Goal: Task Accomplishment & Management: Complete application form

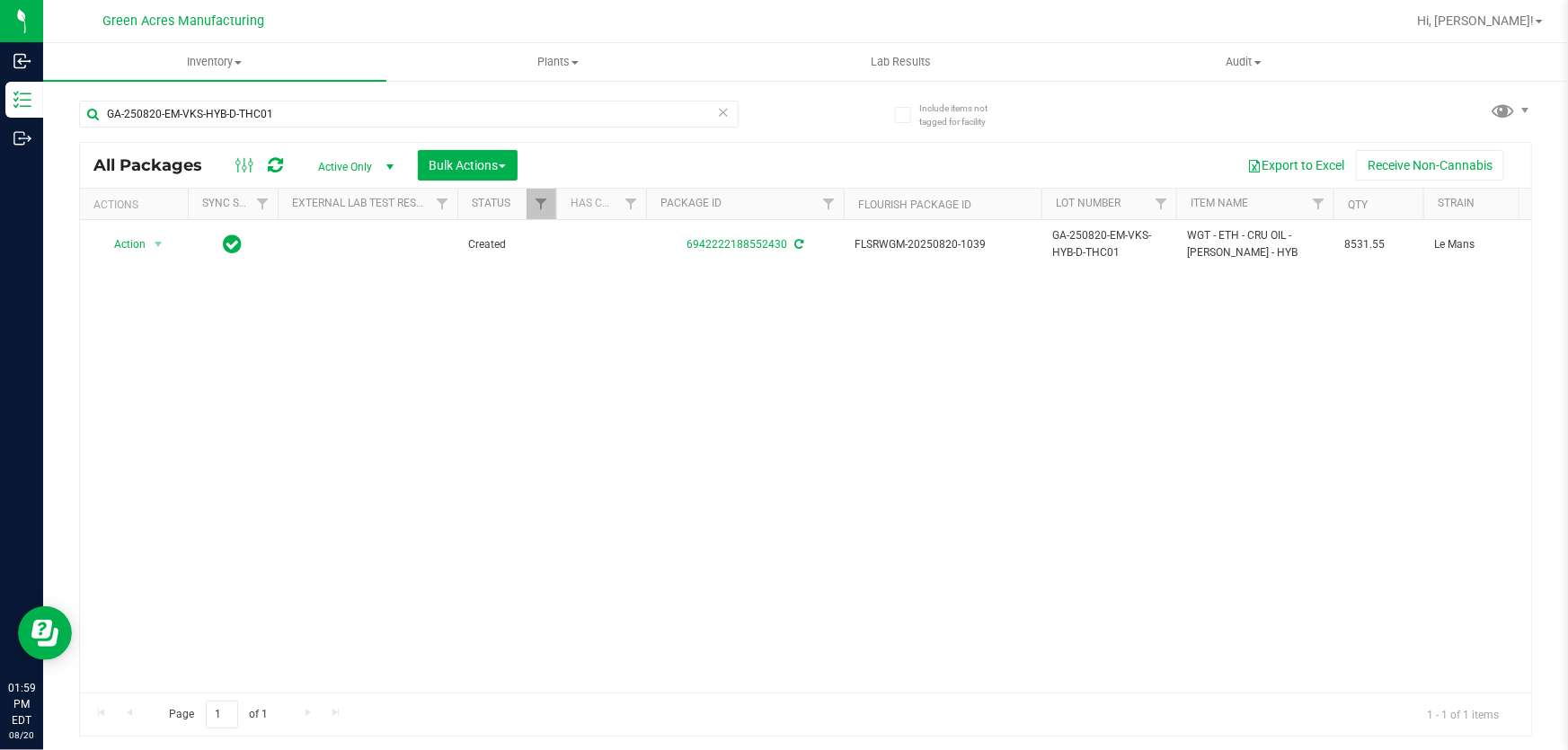
click at [1079, 381] on div "Action Action Adjust qty Create package Edit attributes Global inventory Locate…" at bounding box center [805, 456] width 1451 height 473
drag, startPoint x: 524, startPoint y: 411, endPoint x: 521, endPoint y: 358, distance: 53.1
click at [524, 411] on div "Action Action Adjust qty Create package Edit attributes Global inventory Locate…" at bounding box center [805, 456] width 1451 height 473
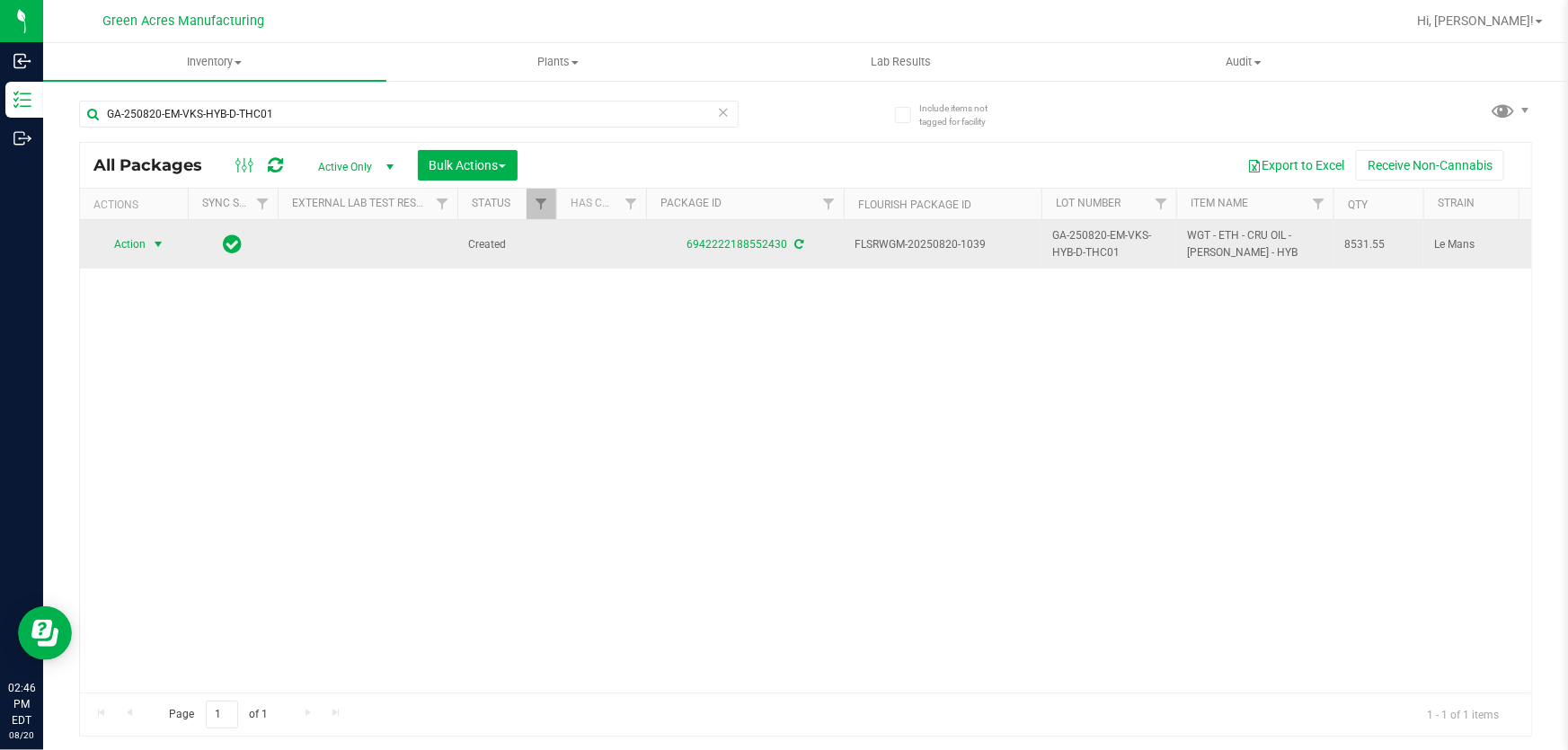
drag, startPoint x: 152, startPoint y: 262, endPoint x: 124, endPoint y: 246, distance: 32.2
click at [144, 252] on td "Action Action Adjust qty Create package Edit attributes Global inventory Locate…" at bounding box center [133, 244] width 108 height 49
click at [124, 246] on span "Action" at bounding box center [122, 244] width 49 height 25
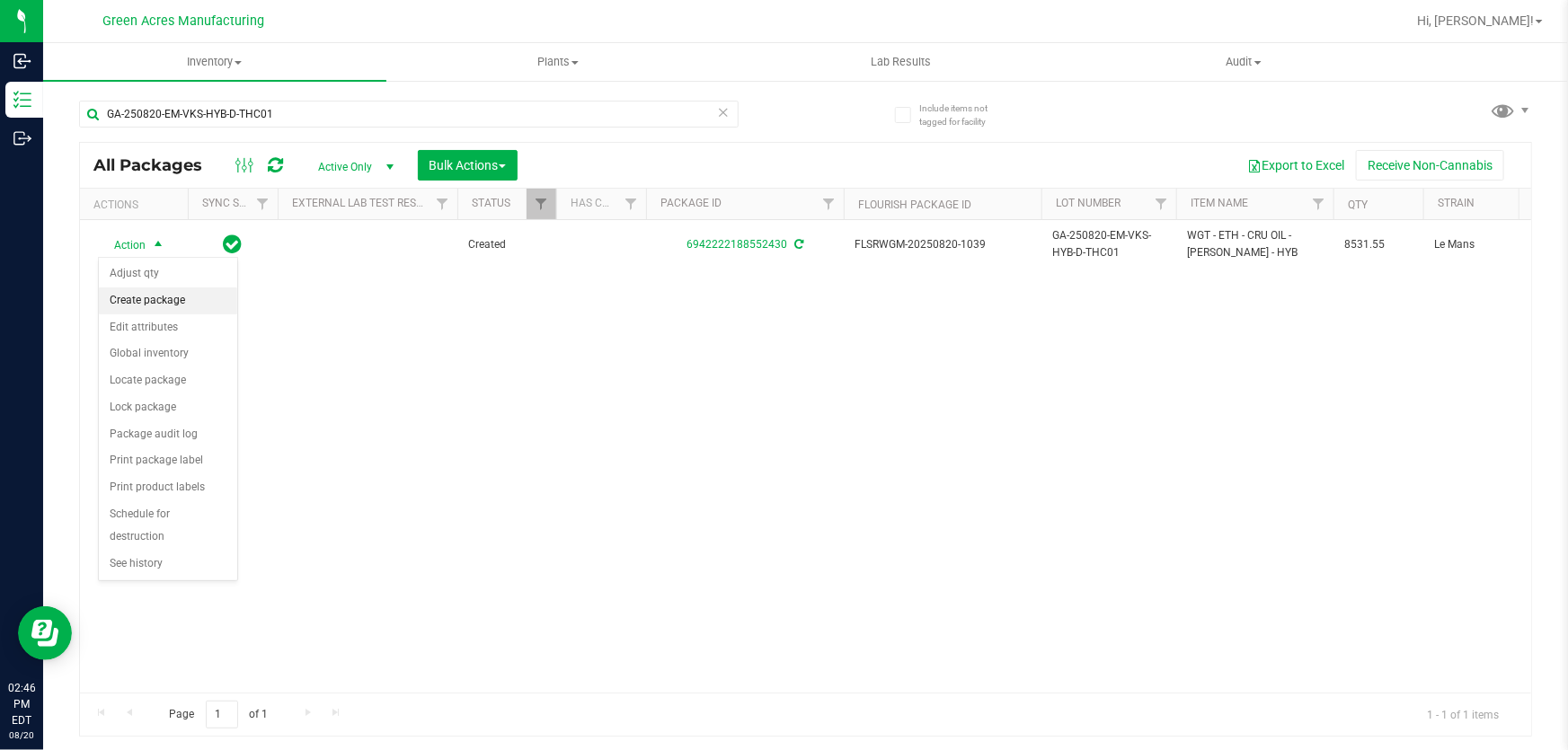
click at [173, 305] on li "Create package" at bounding box center [168, 301] width 138 height 27
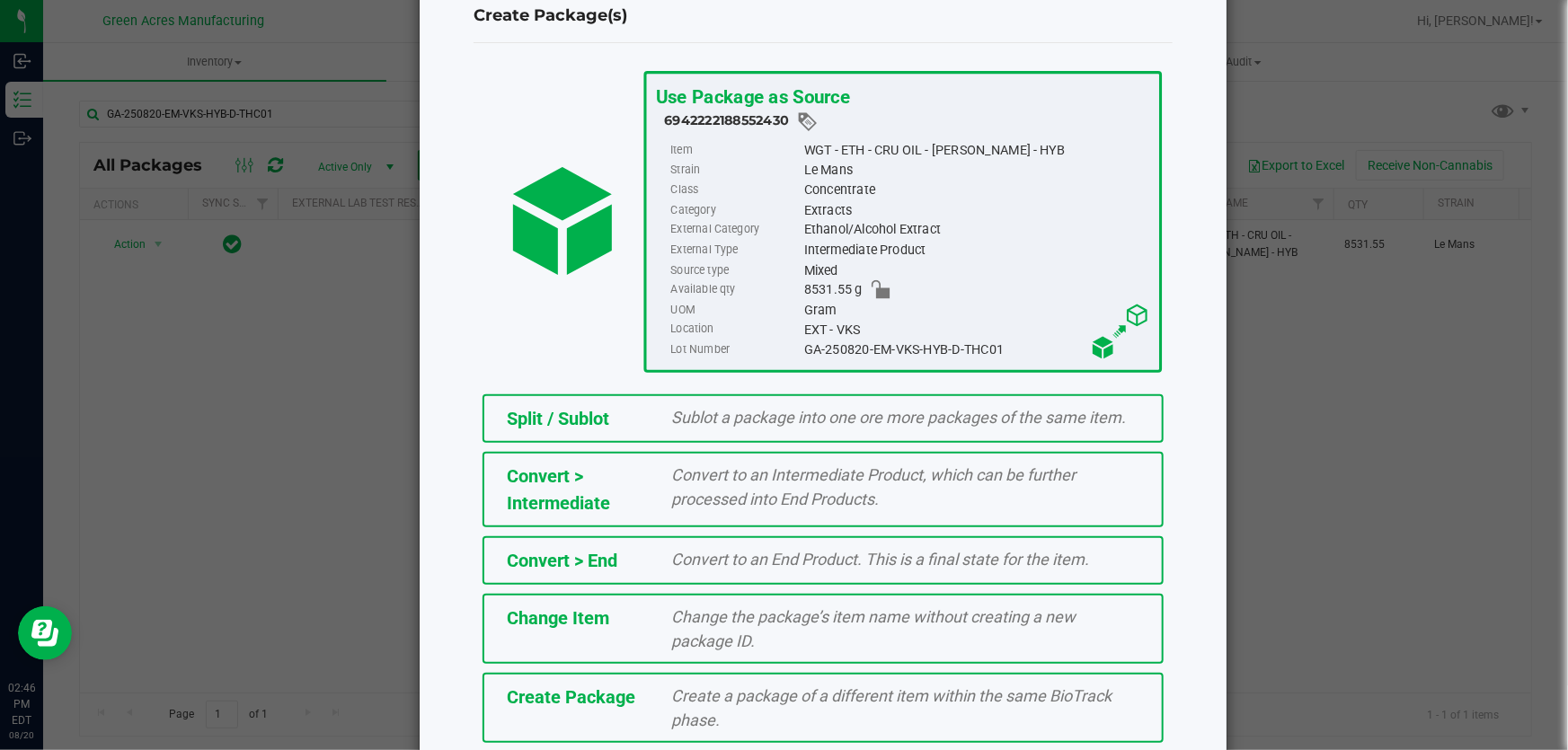
scroll to position [123, 0]
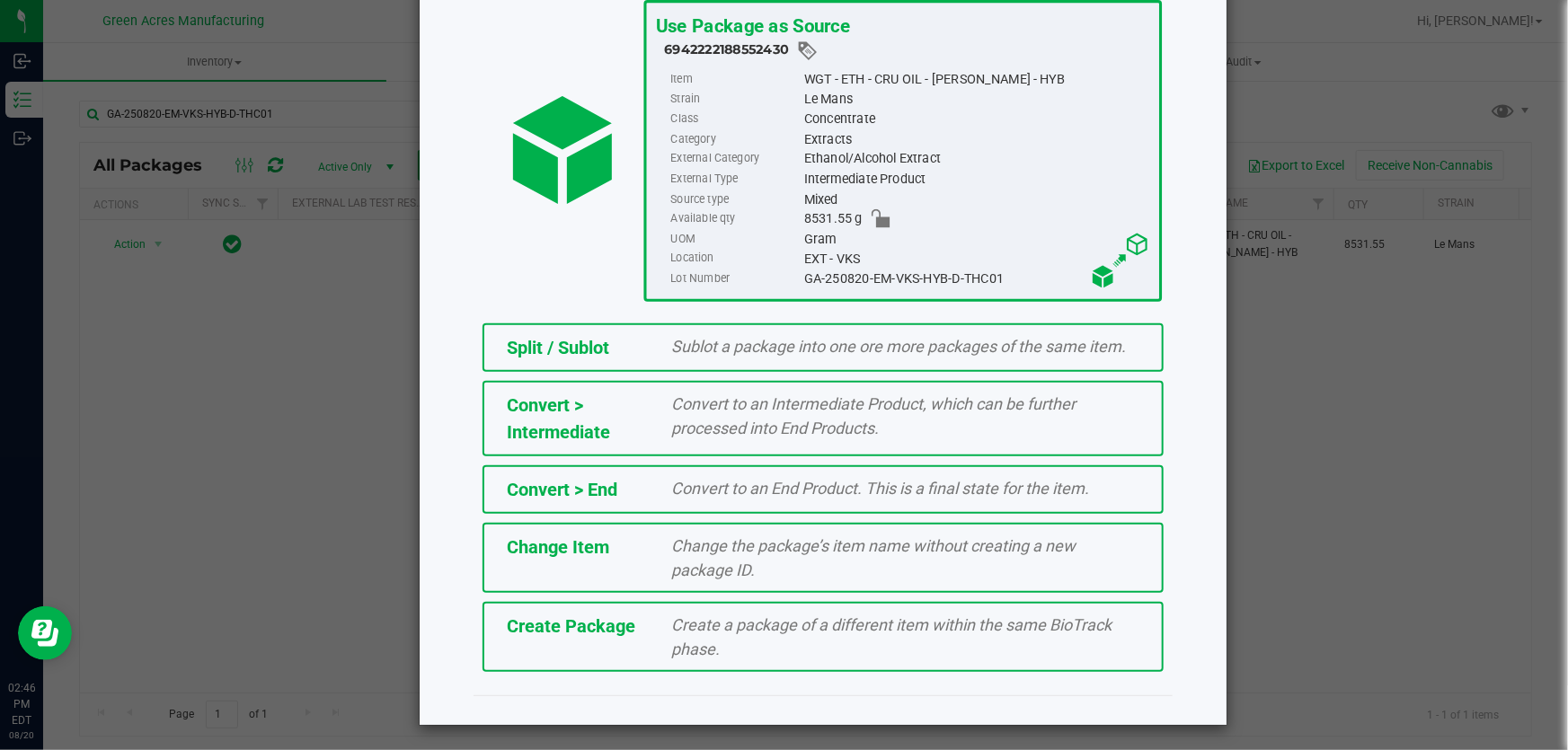
click at [737, 638] on div "Create a package of a different item within the same BioTrack phase." at bounding box center [906, 637] width 495 height 49
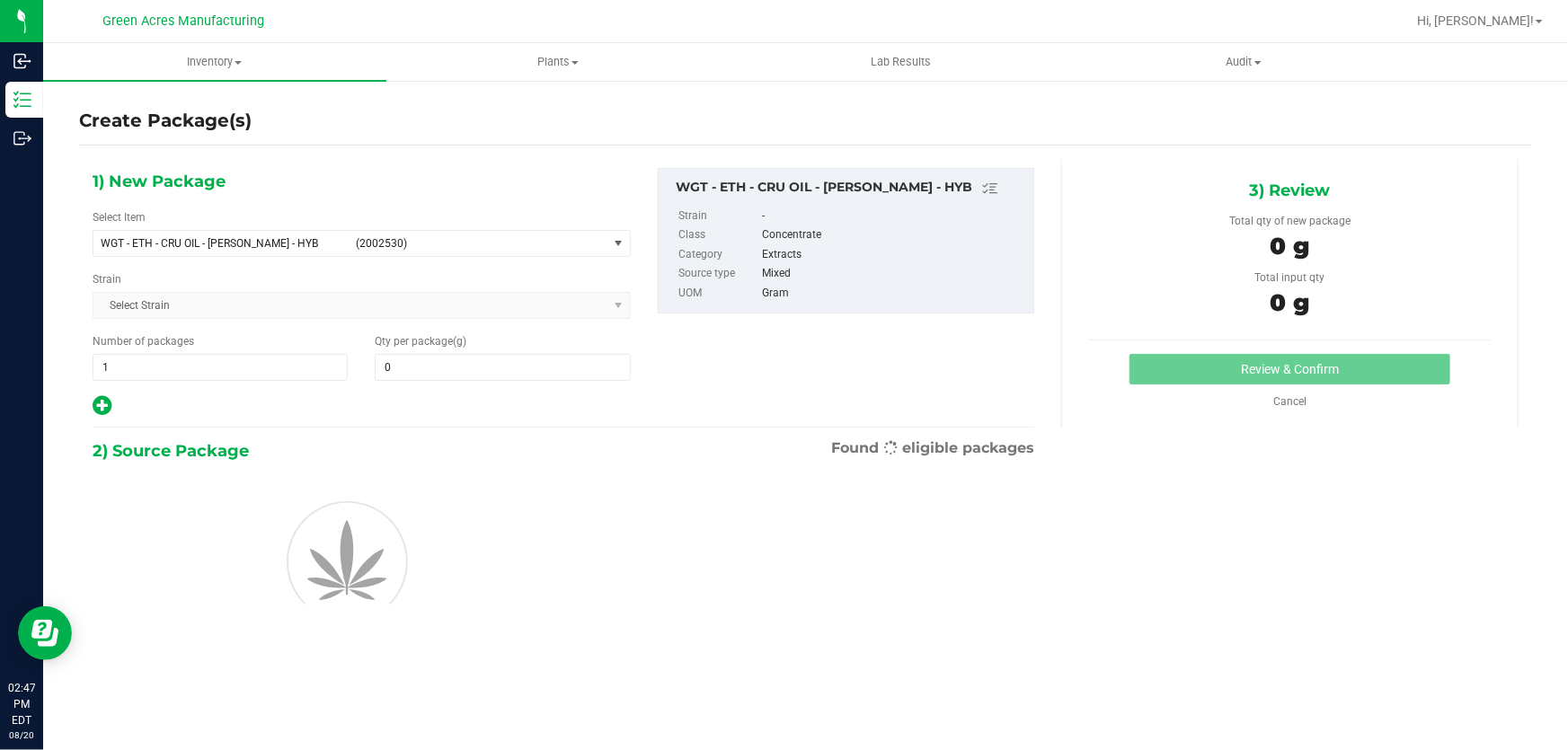
type input "0.0000"
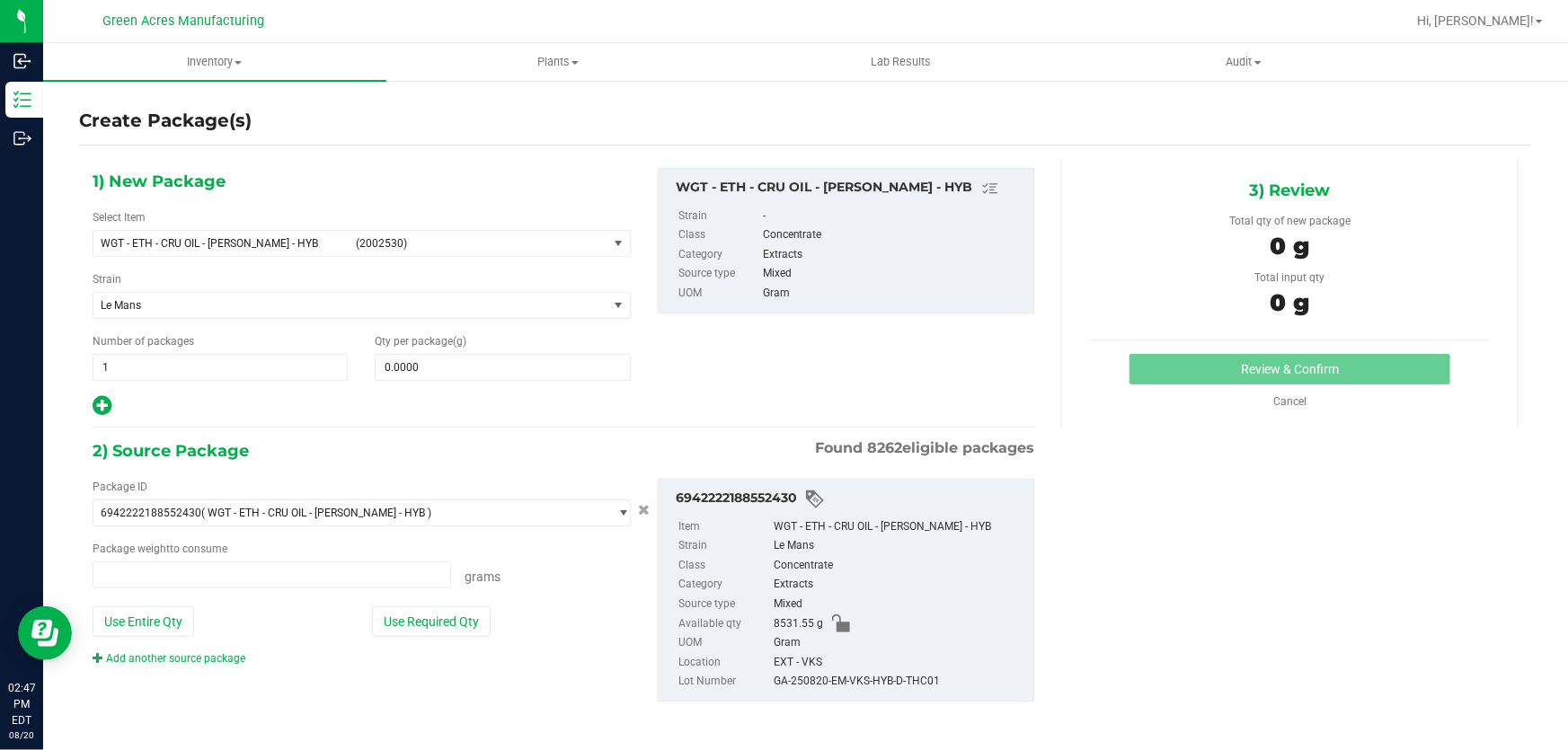
type input "0.0000 g"
click at [377, 242] on span "(2002530)" at bounding box center [478, 243] width 244 height 12
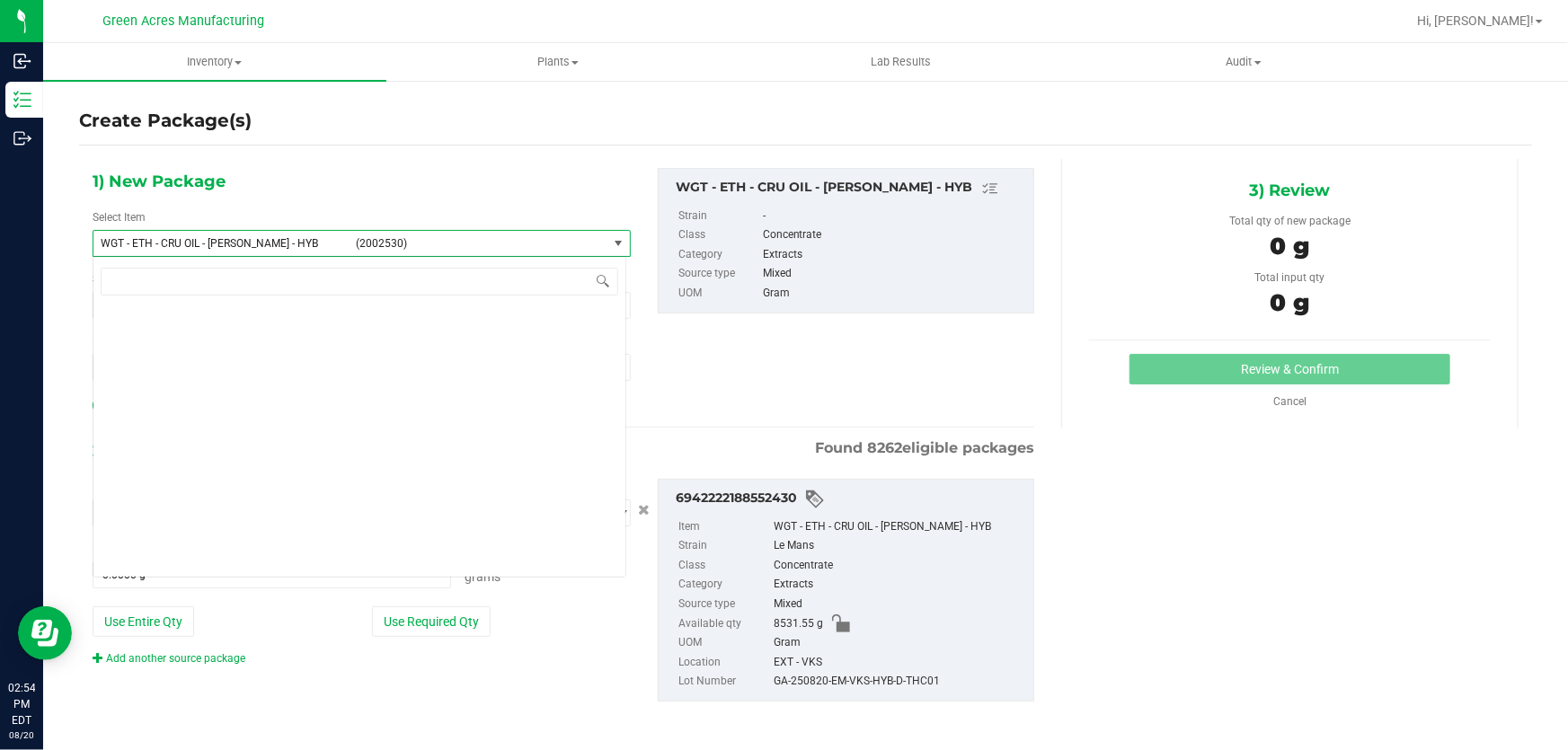
scroll to position [327157, 0]
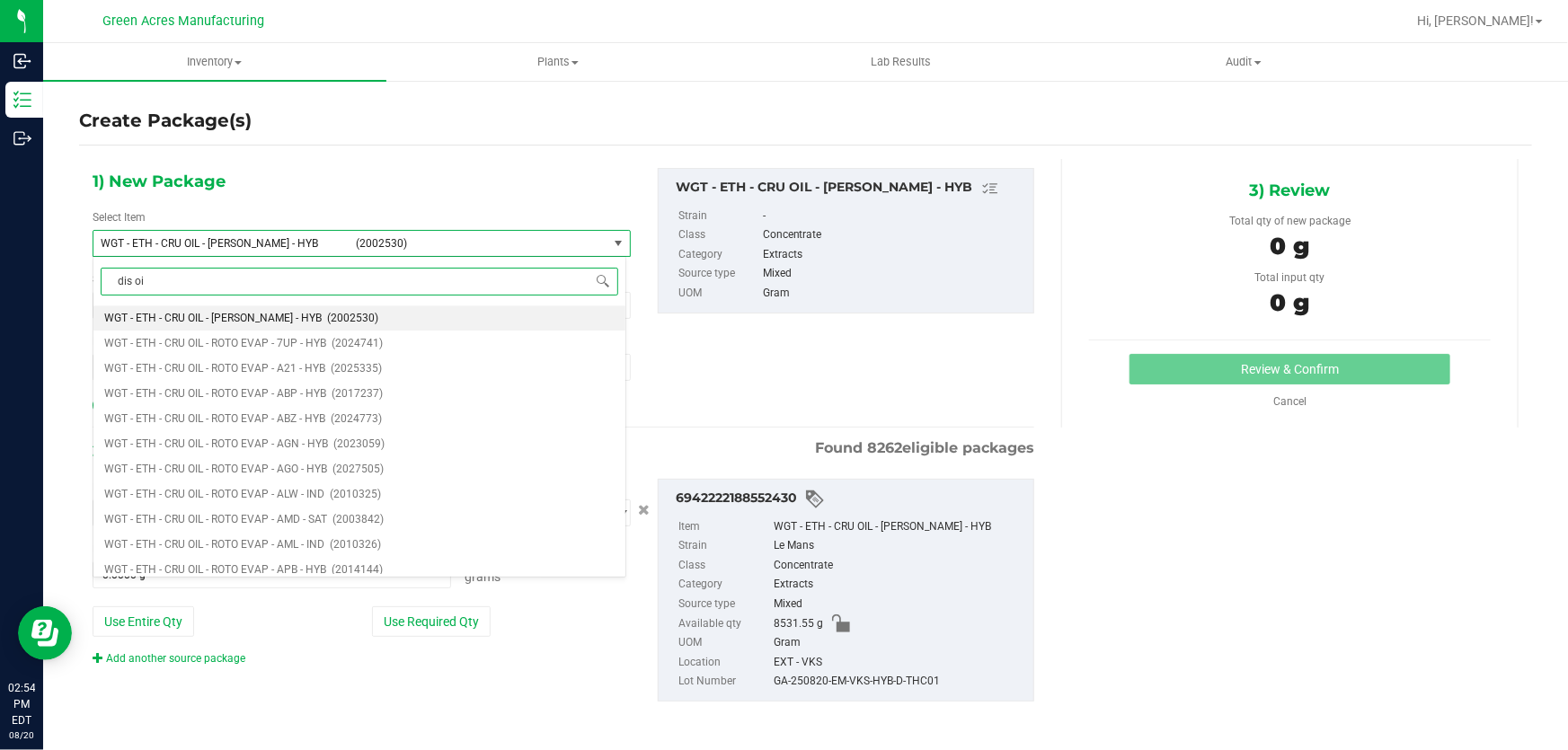
type input "dis oil"
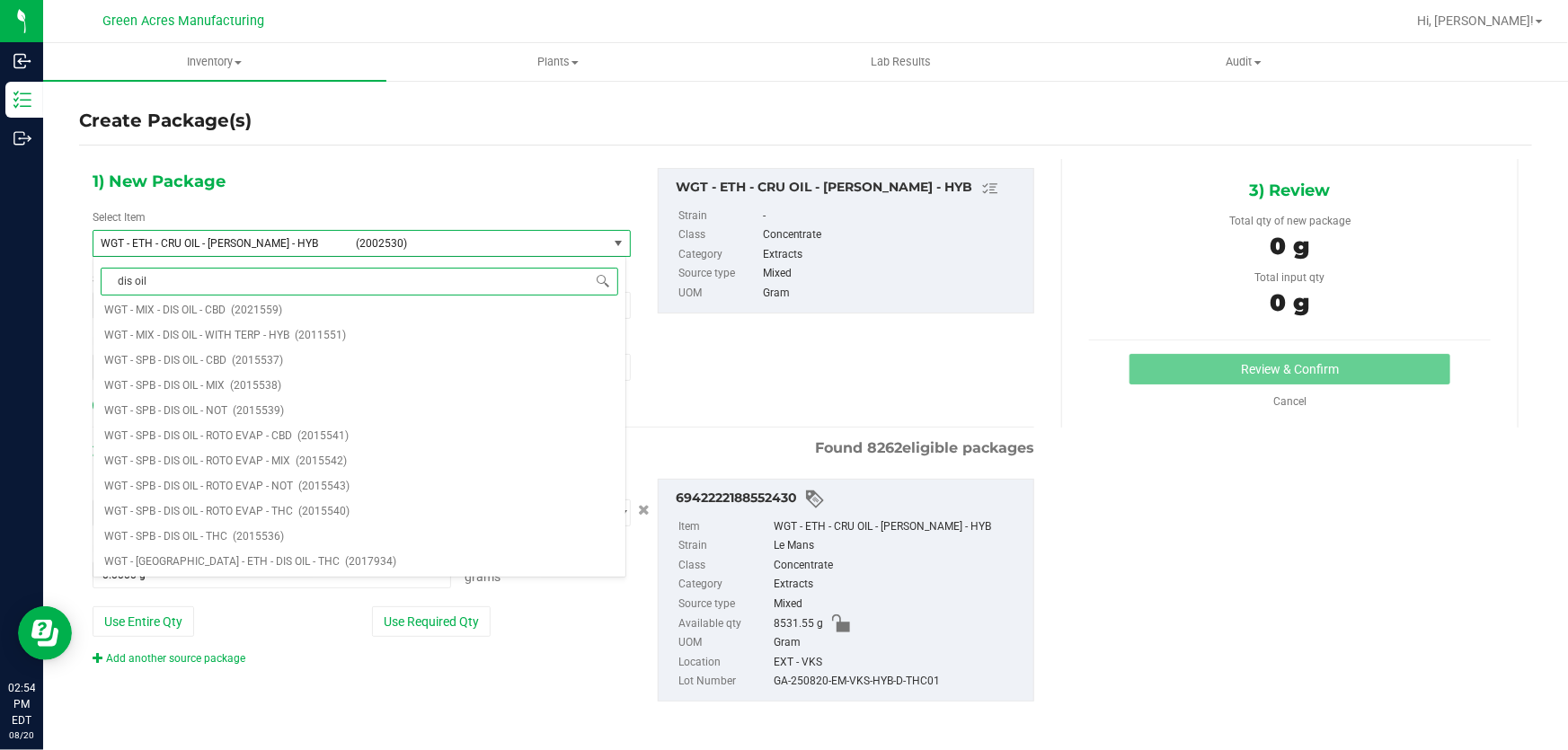
scroll to position [0, 0]
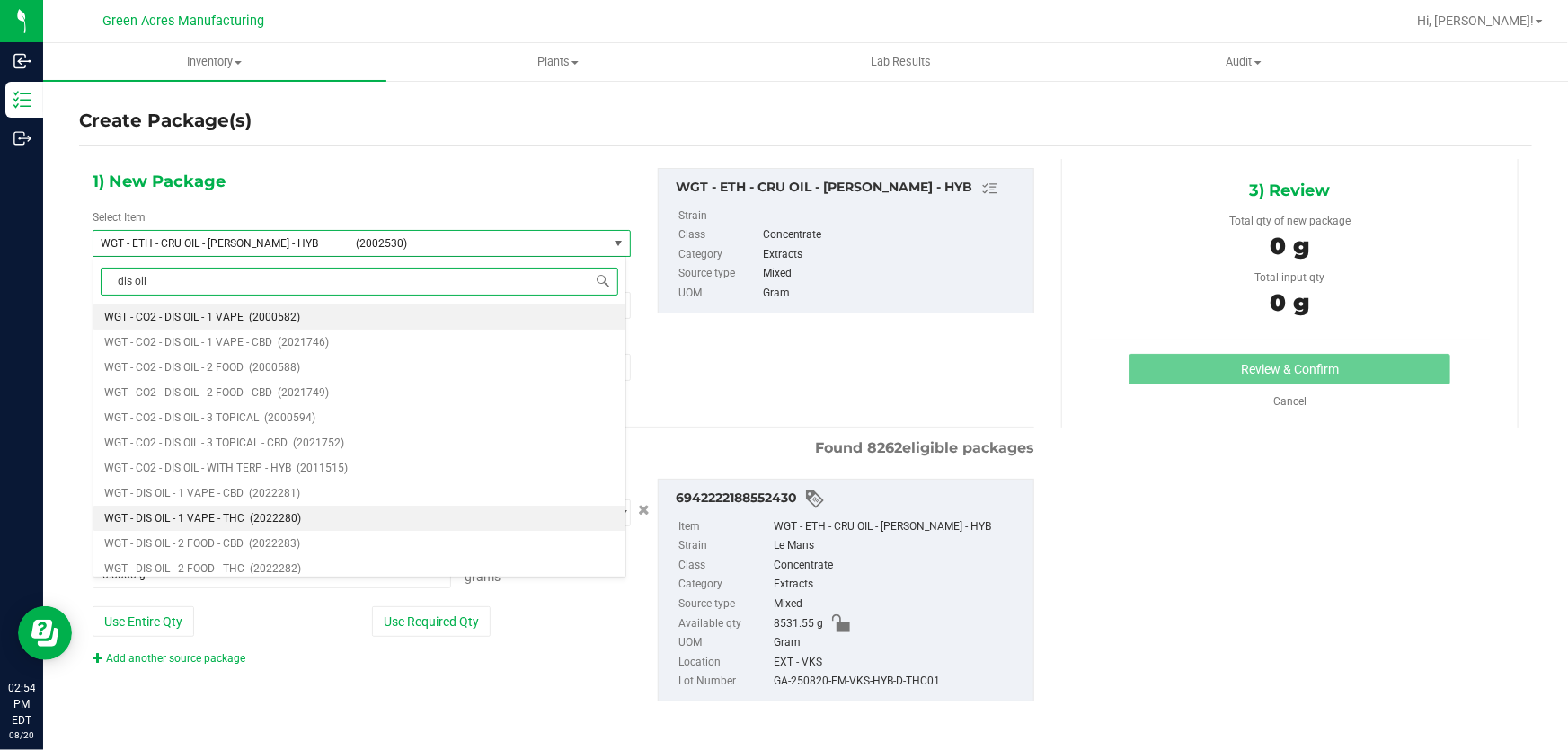
click at [240, 514] on span "WGT - DIS OIL - 1 VAPE - THC" at bounding box center [173, 517] width 140 height 12
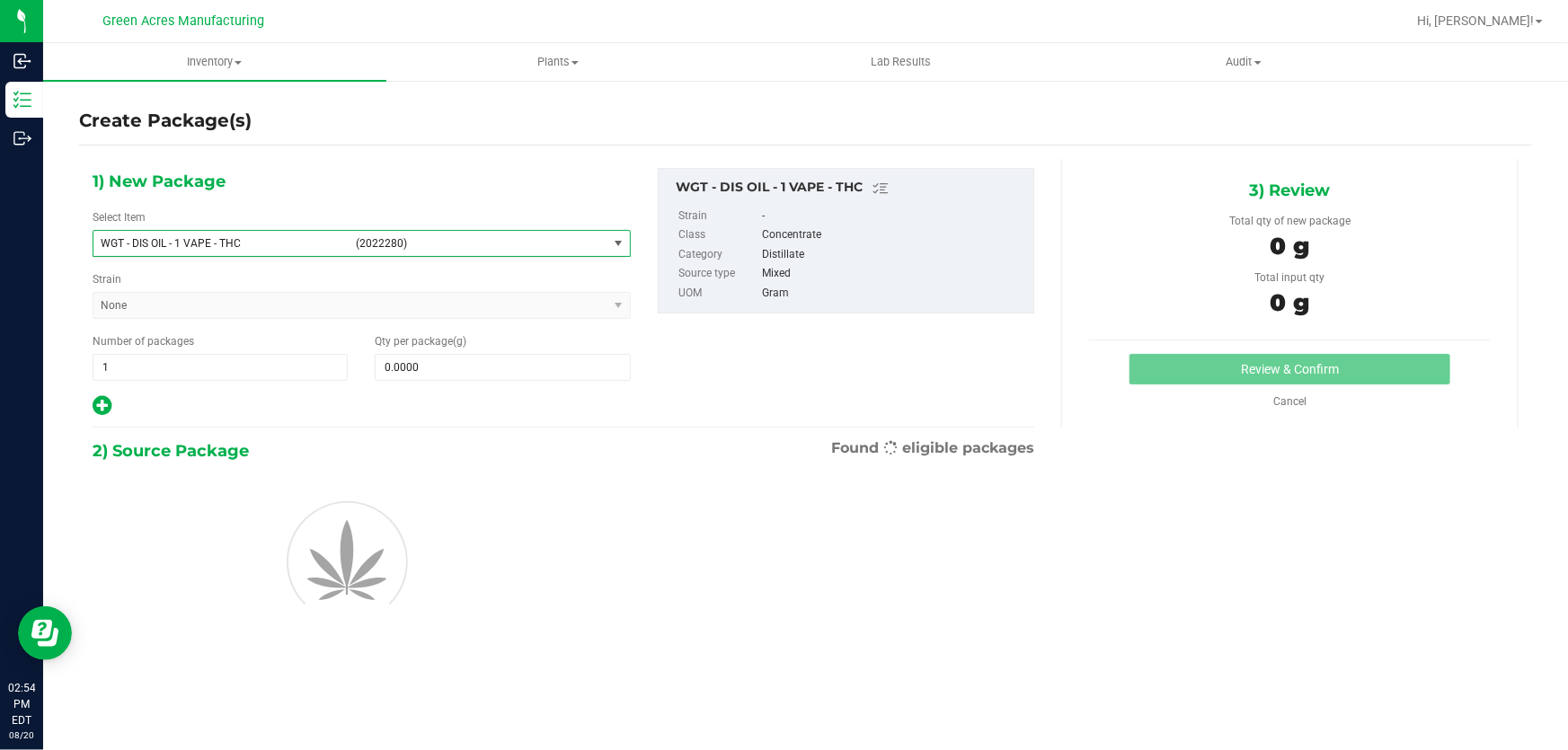
type input "0.0000"
click at [483, 368] on span at bounding box center [502, 367] width 255 height 27
type input "0.0000"
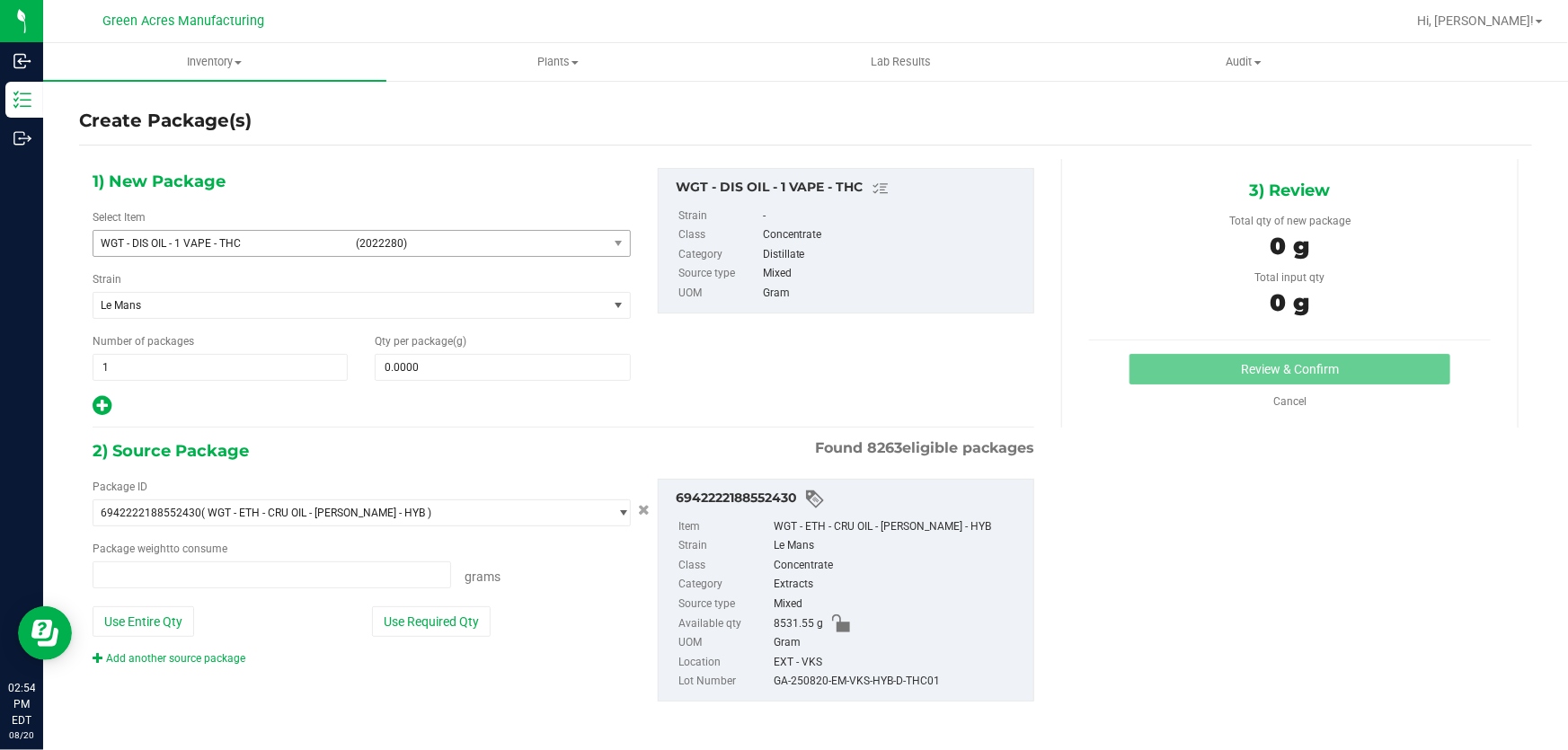
type input "0.0000 g"
click at [439, 366] on span at bounding box center [502, 367] width 255 height 27
paste input "3348.2"
type input "3348.2"
type input "3,348.2000"
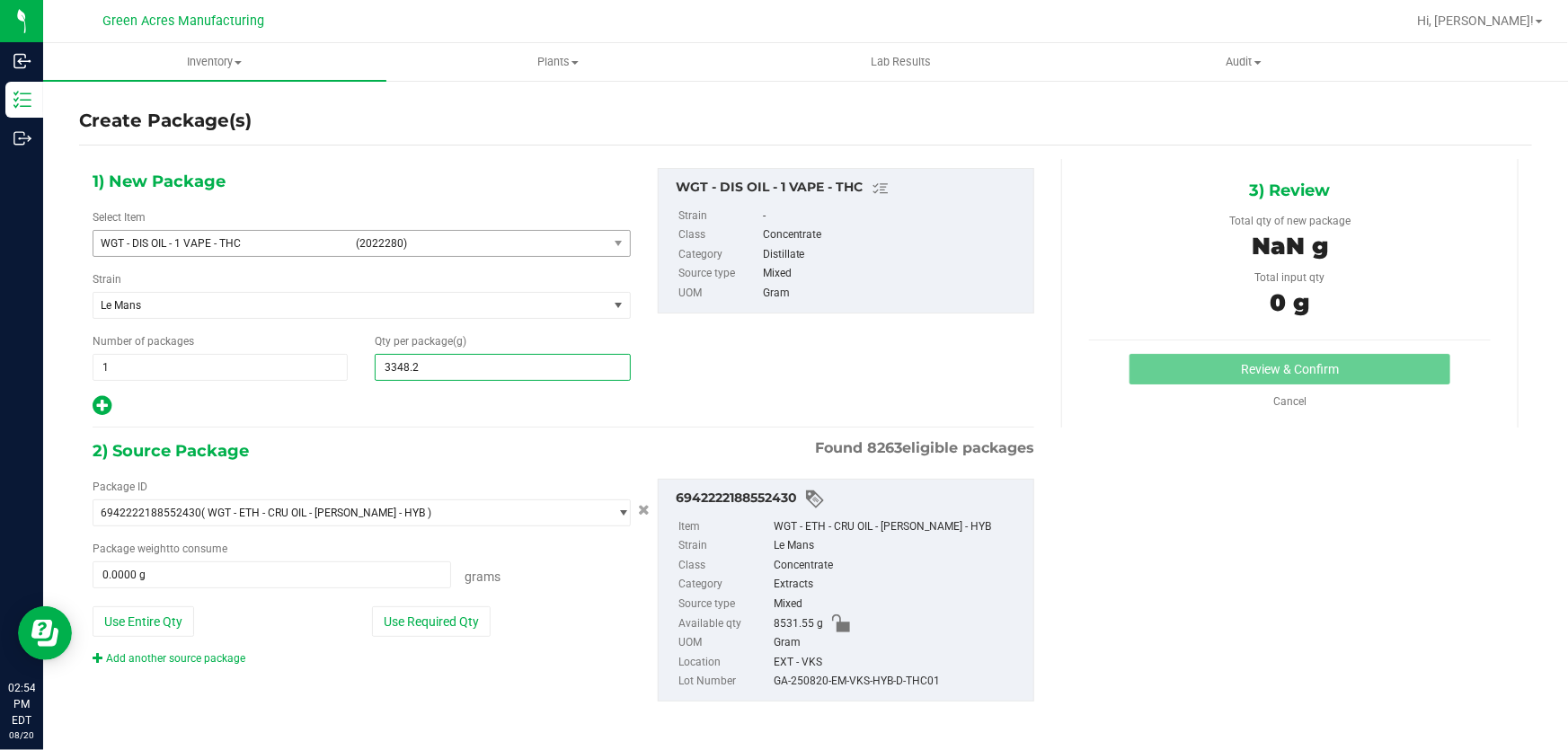
click at [471, 410] on div at bounding box center [361, 406] width 539 height 24
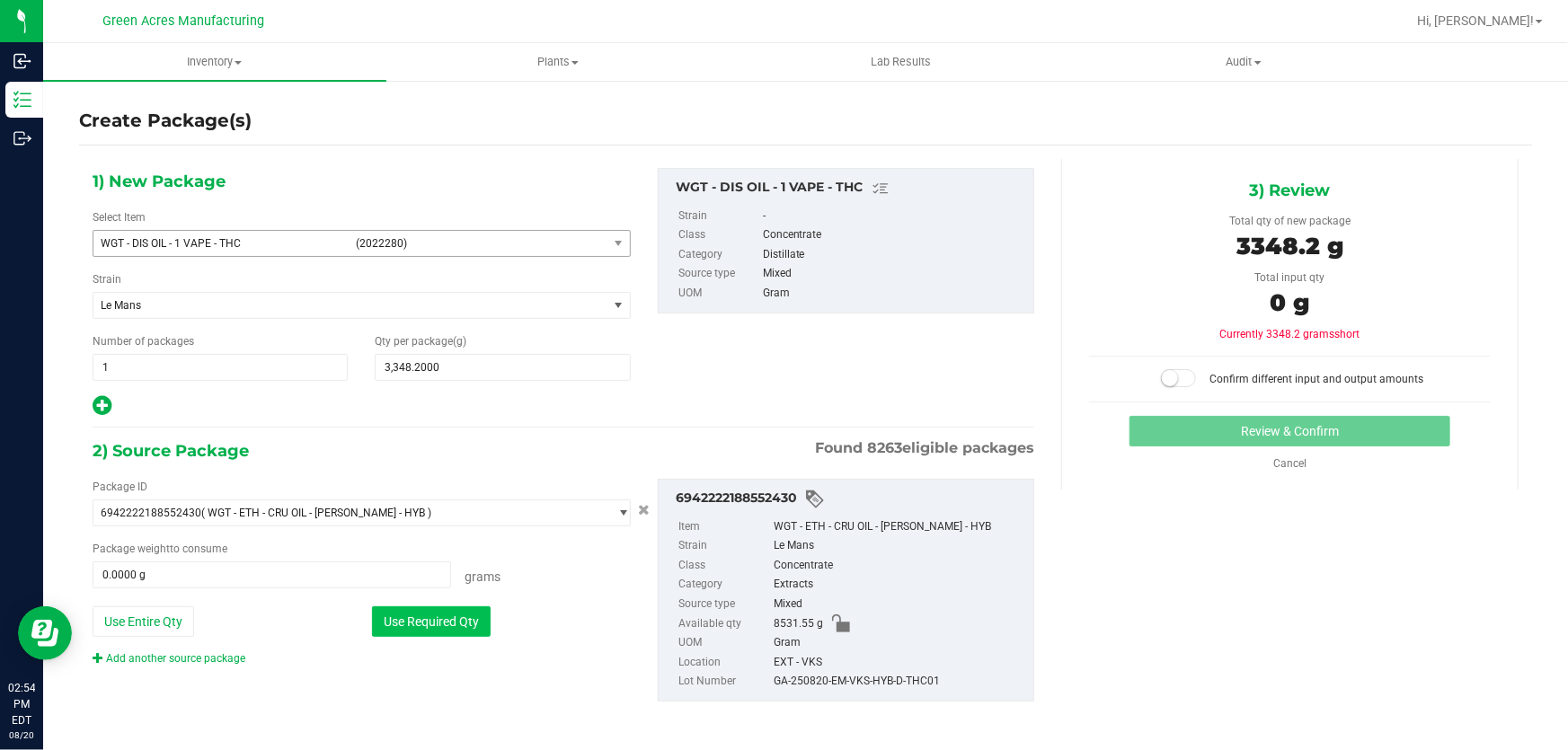
click at [419, 627] on button "Use Required Qty" at bounding box center [431, 621] width 118 height 30
type input "3348.2000 g"
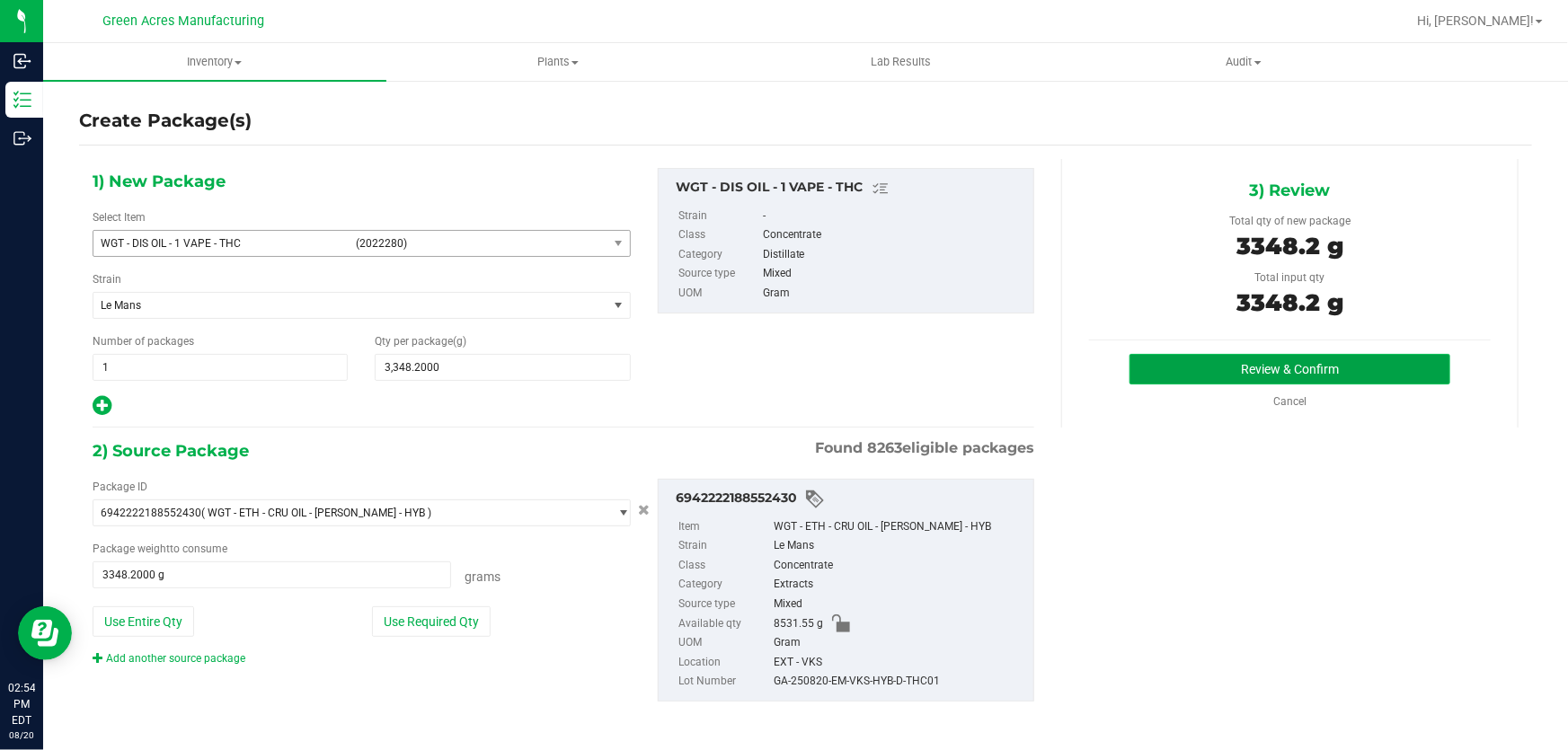
click at [1148, 375] on button "Review & Confirm" at bounding box center [1290, 369] width 321 height 30
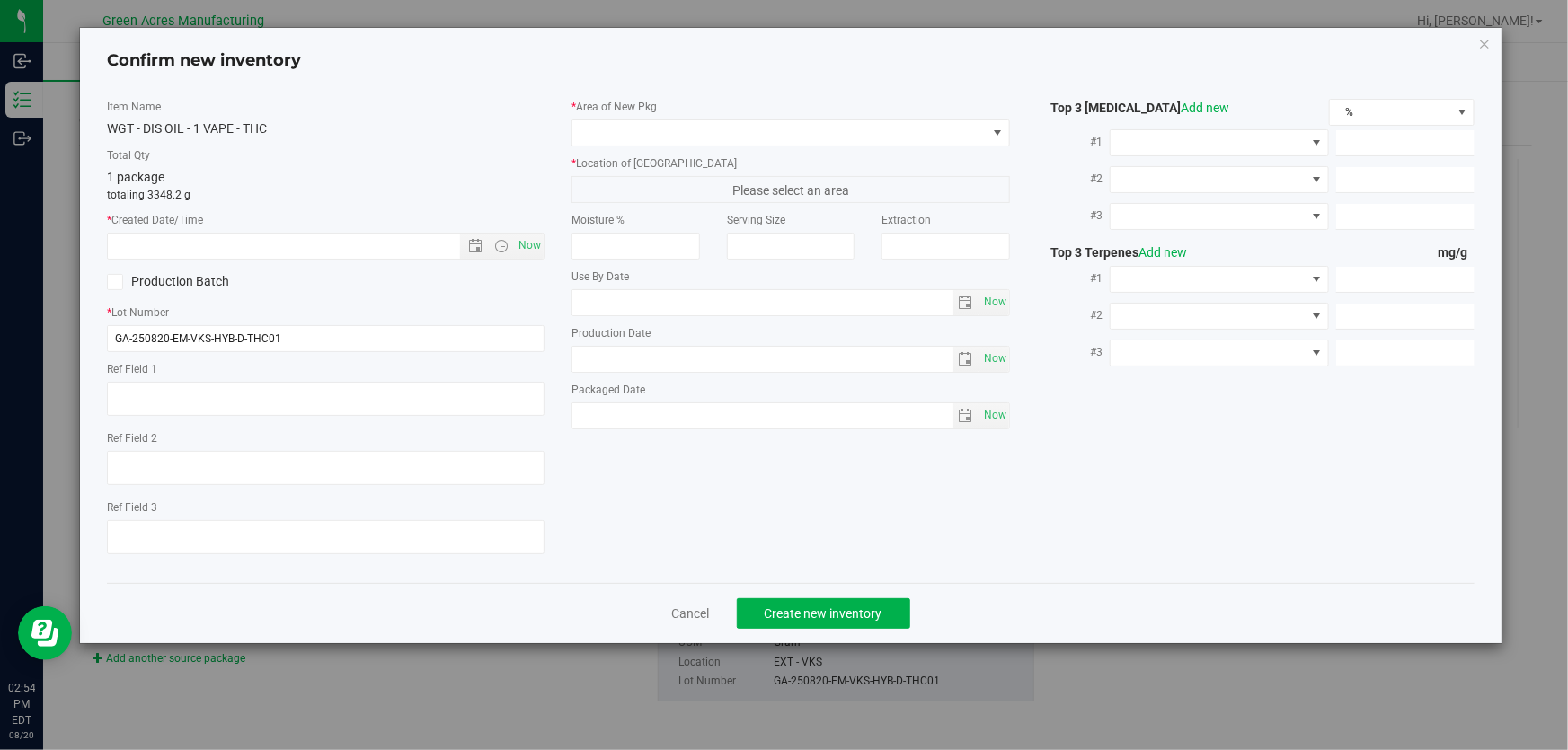
type textarea "A-D"
click at [540, 251] on span "Now" at bounding box center [530, 245] width 31 height 26
type input "8/20/2025 2:54 PM"
click at [466, 318] on label "* Lot Number" at bounding box center [325, 313] width 438 height 16
click at [459, 334] on input "GA-250820-EM-VKS-HYB-D-THC01" at bounding box center [325, 338] width 438 height 27
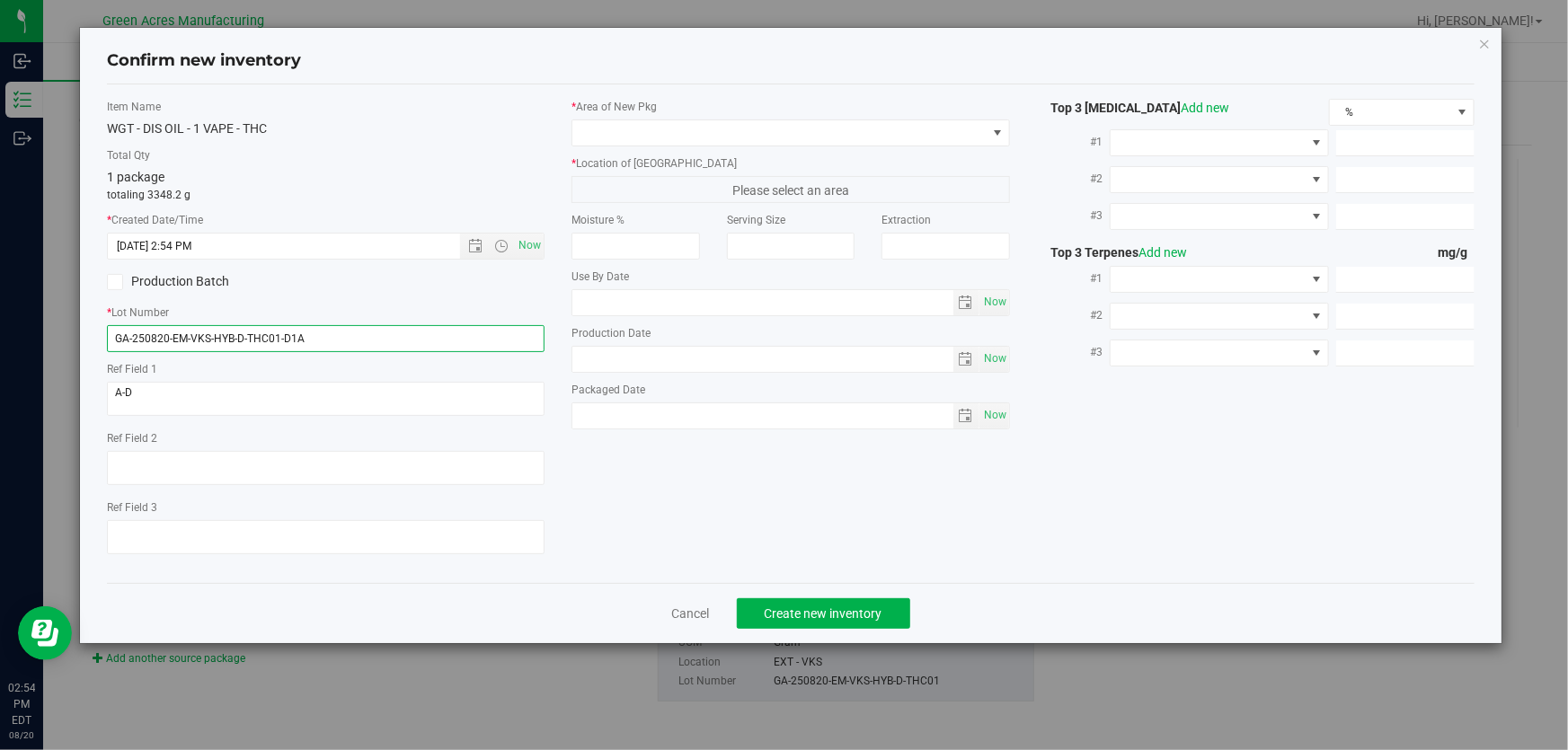
type input "GA-250820-EM-VKS-HYB-D-THC01-D1A"
click at [618, 111] on label "* Area of New Pkg" at bounding box center [789, 107] width 438 height 16
click at [621, 132] on span at bounding box center [779, 132] width 414 height 25
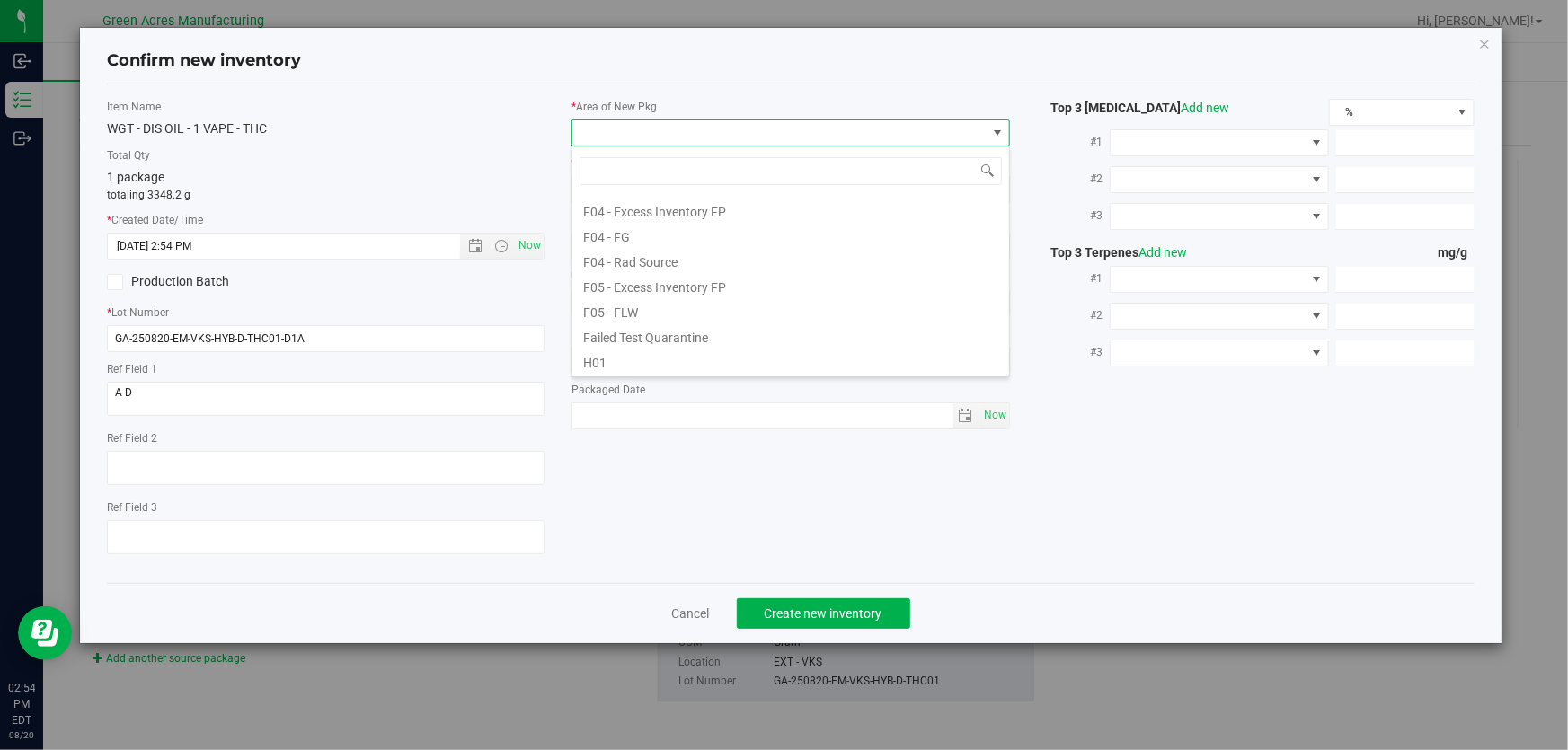
scroll to position [326, 0]
click at [628, 288] on li "L03 - EXT" at bounding box center [790, 283] width 437 height 25
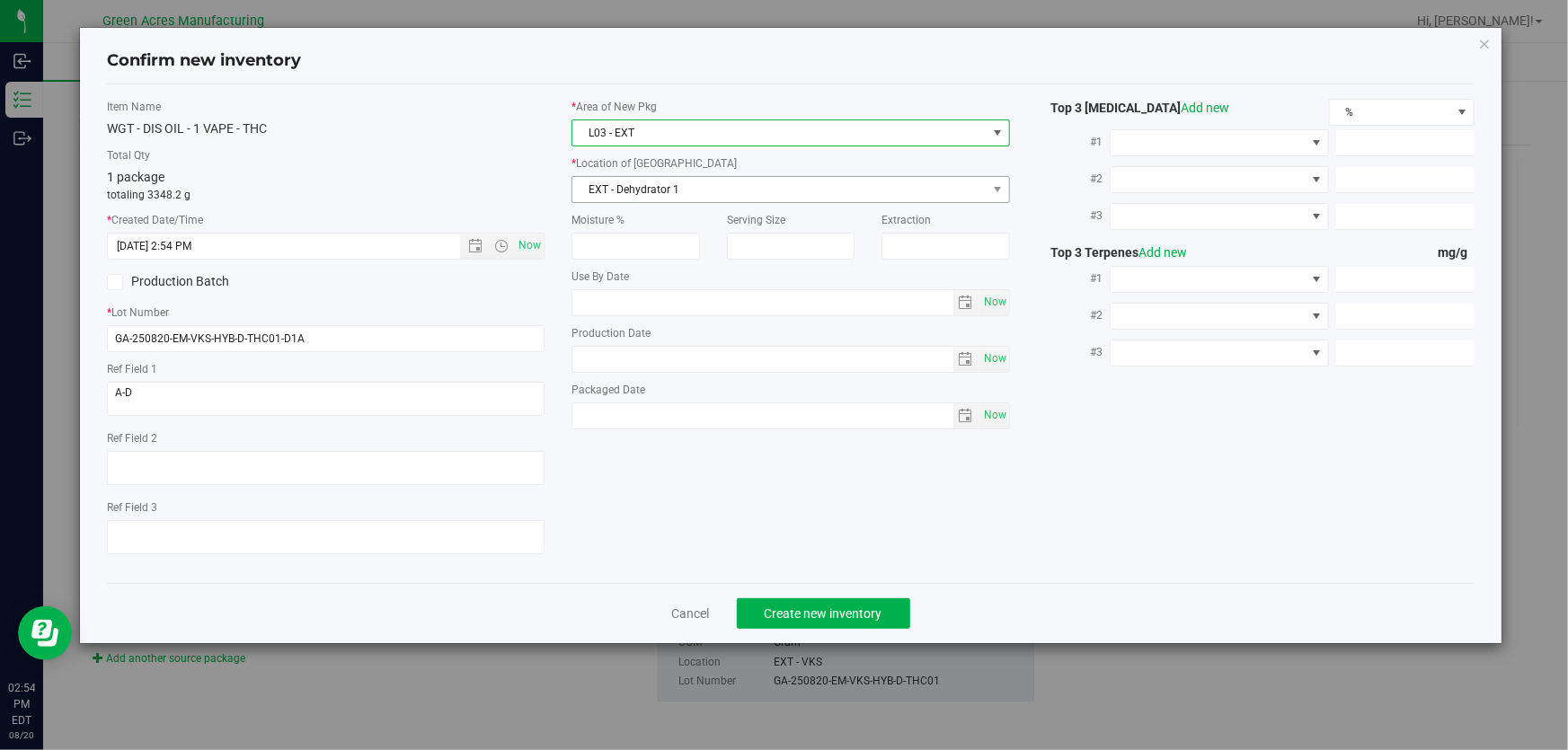
click at [653, 186] on span "EXT - Dehydrator 1" at bounding box center [779, 190] width 414 height 25
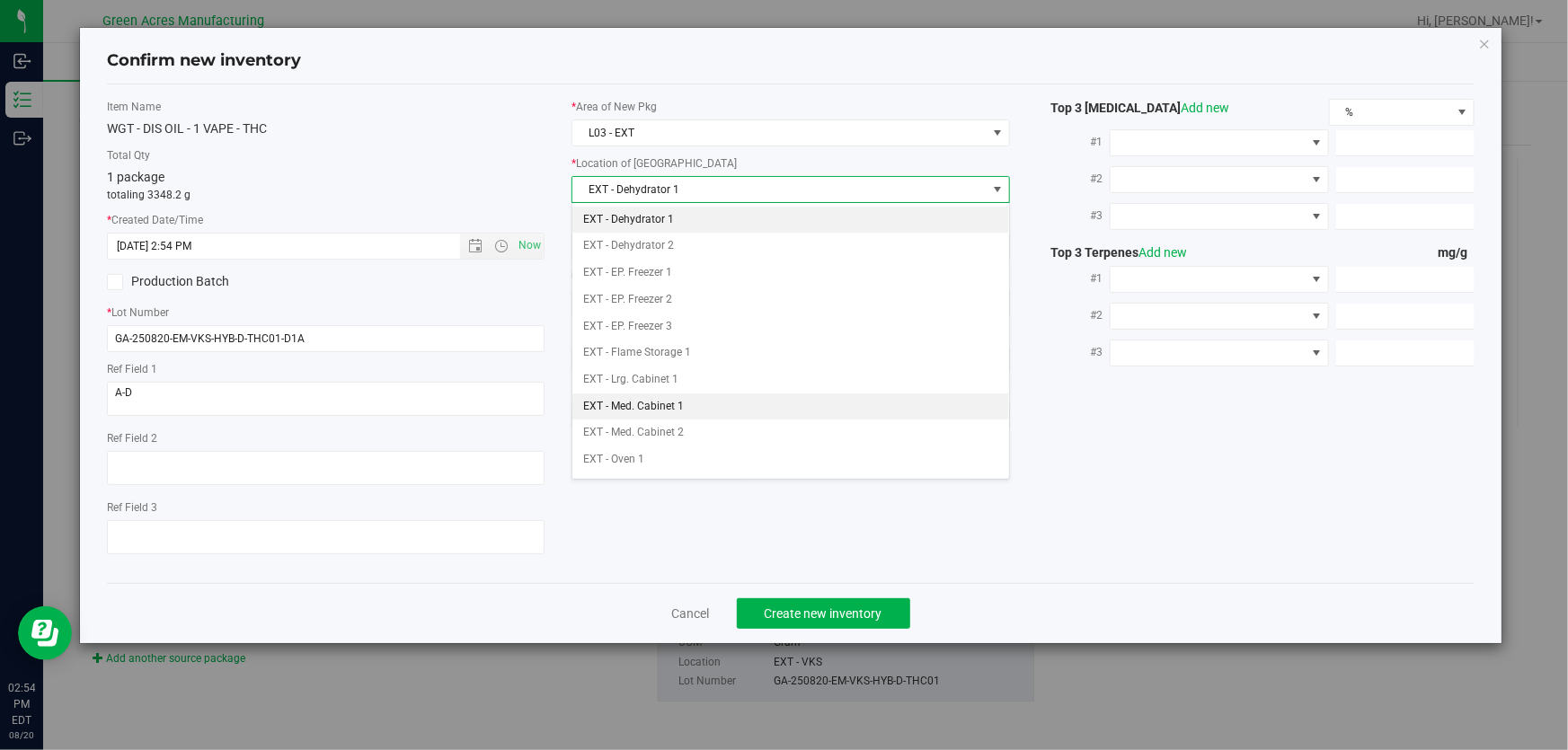
click at [692, 398] on li "EXT - Med. Cabinet 1" at bounding box center [790, 407] width 437 height 27
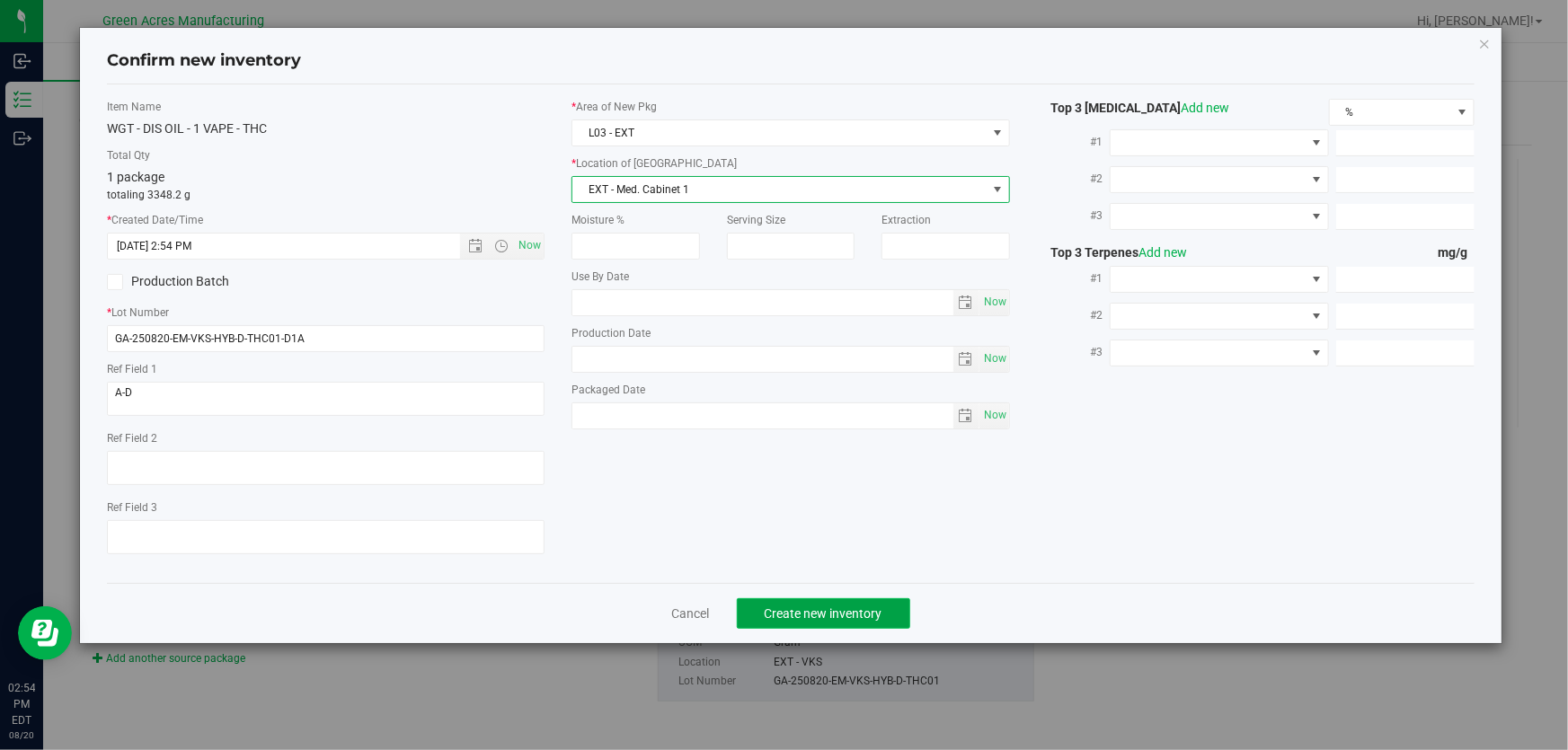
click at [774, 618] on span "Create new inventory" at bounding box center [823, 613] width 117 height 14
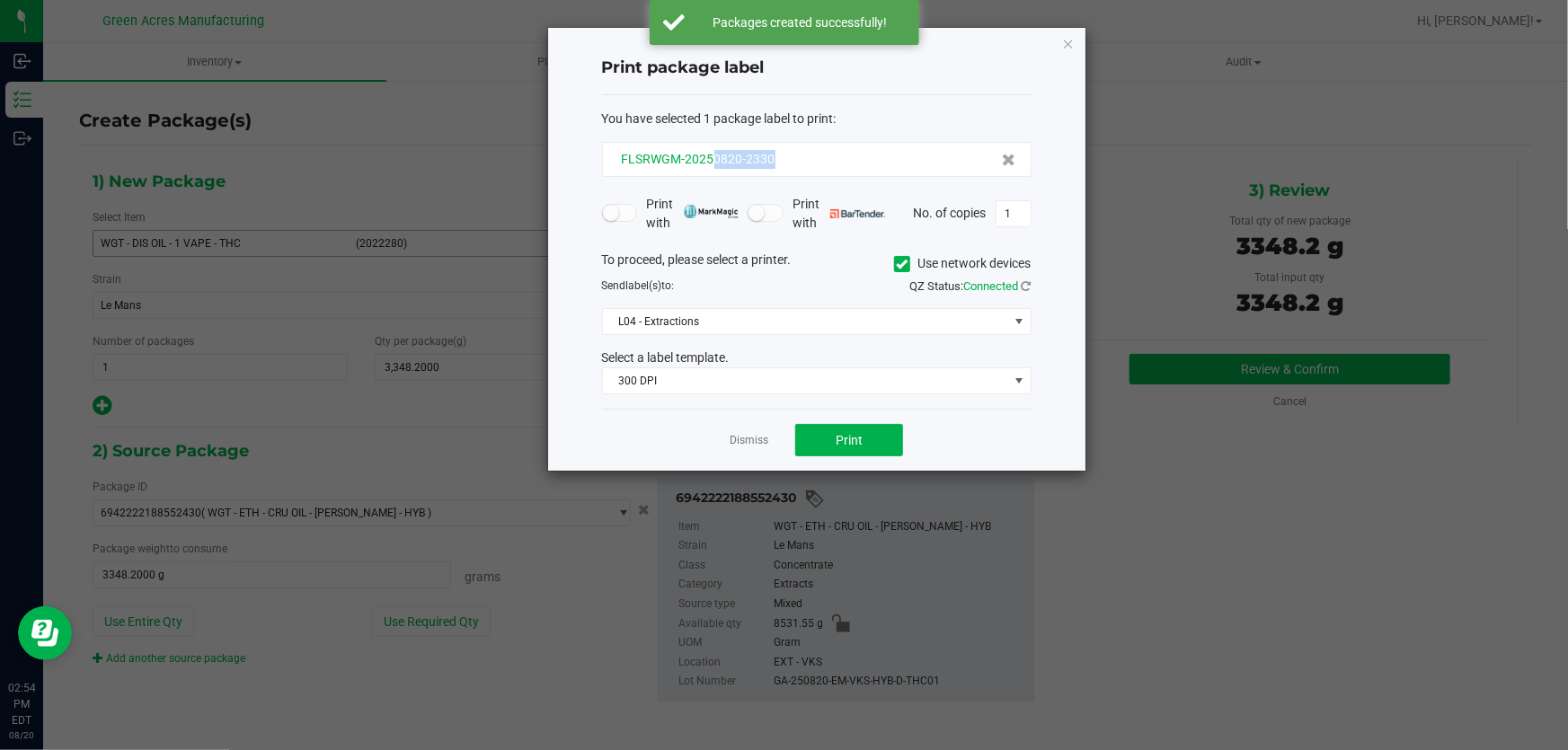
drag, startPoint x: 783, startPoint y: 156, endPoint x: 711, endPoint y: 167, distance: 72.8
click at [711, 167] on div "FLSRWGM-20250820-2330" at bounding box center [817, 159] width 398 height 19
copy span "0820-2330"
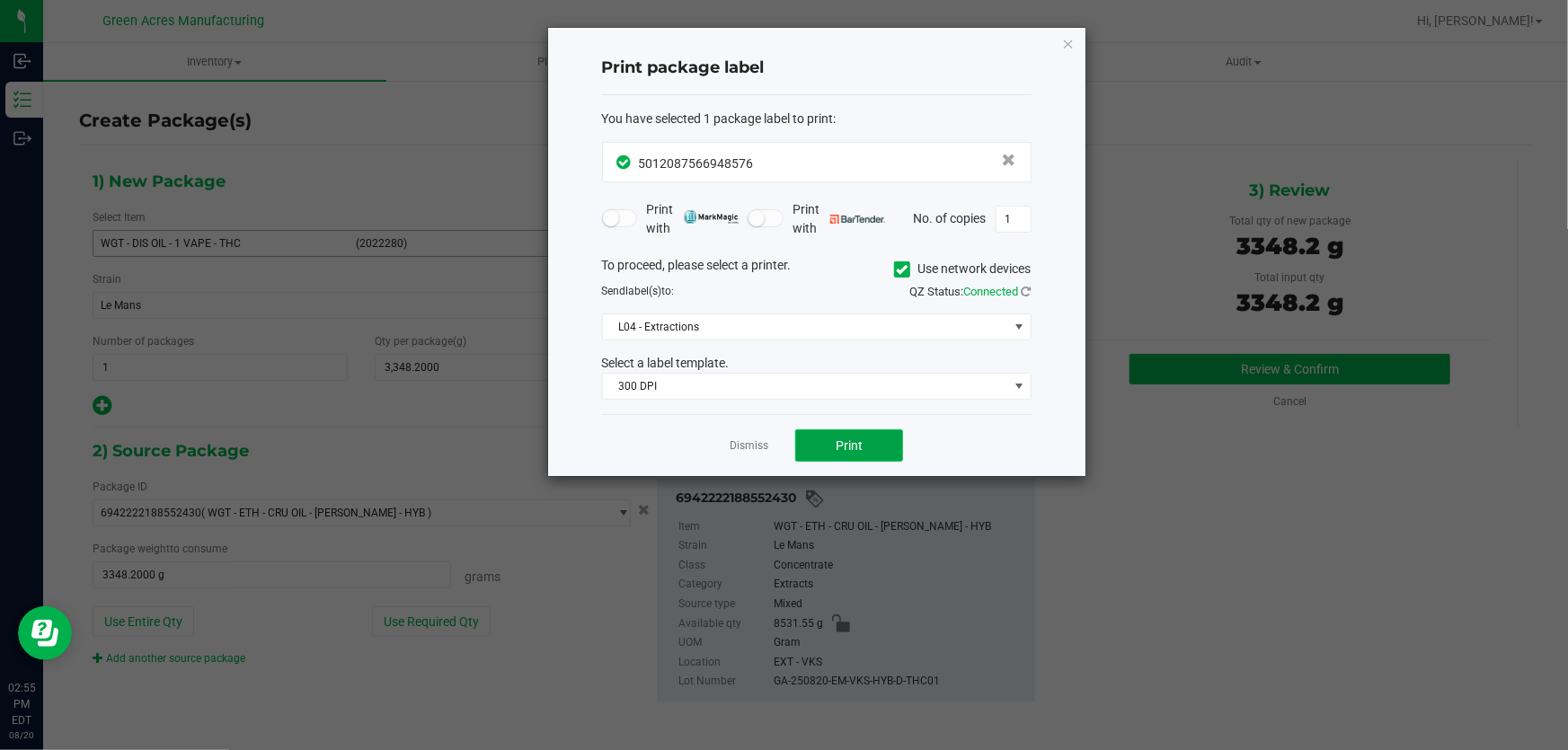
click at [856, 458] on button "Print" at bounding box center [848, 446] width 108 height 32
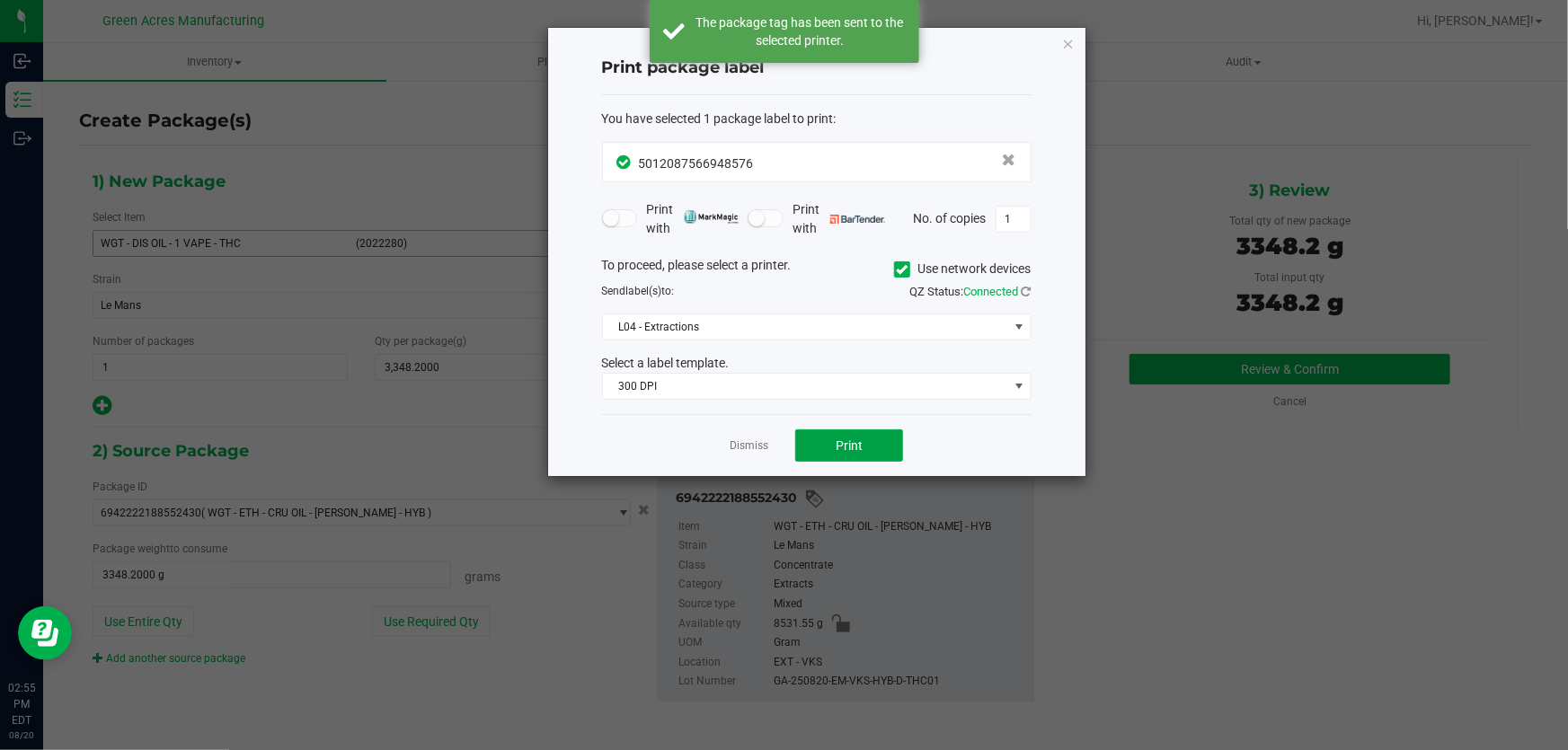
click at [859, 443] on span "Print" at bounding box center [849, 445] width 27 height 14
click at [859, 445] on span "Print" at bounding box center [849, 445] width 27 height 14
click at [860, 447] on span "Print" at bounding box center [849, 445] width 27 height 14
click at [750, 449] on link "Dismiss" at bounding box center [748, 446] width 39 height 15
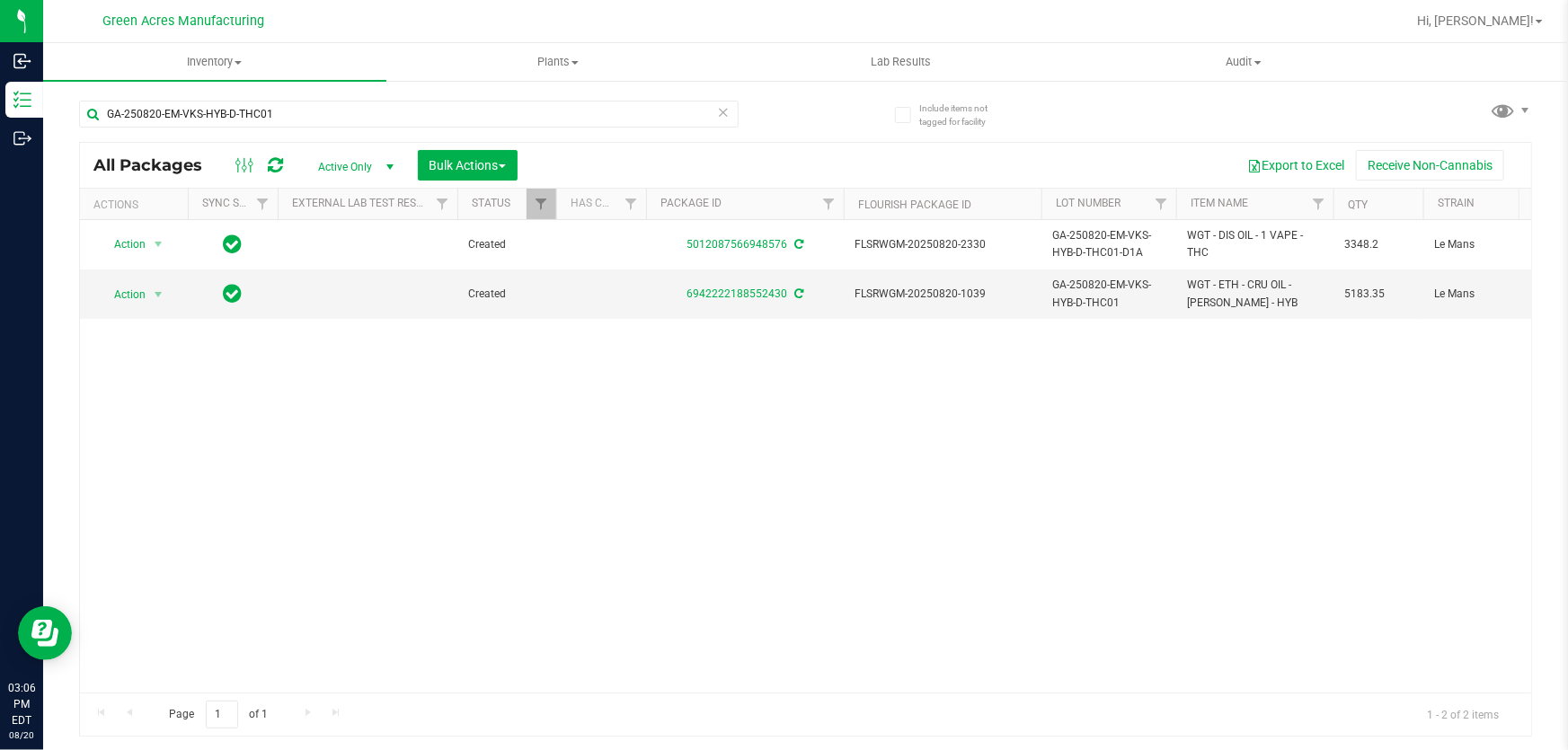
click at [681, 385] on div "Action Action Adjust qty Create package Edit attributes Global inventory Locate…" at bounding box center [805, 456] width 1451 height 473
drag, startPoint x: 641, startPoint y: 392, endPoint x: 361, endPoint y: 14, distance: 470.4
click at [361, 11] on div at bounding box center [863, 21] width 1084 height 35
click at [740, 496] on div "Action Action Adjust qty Create package Edit attributes Global inventory Locate…" at bounding box center [805, 456] width 1451 height 473
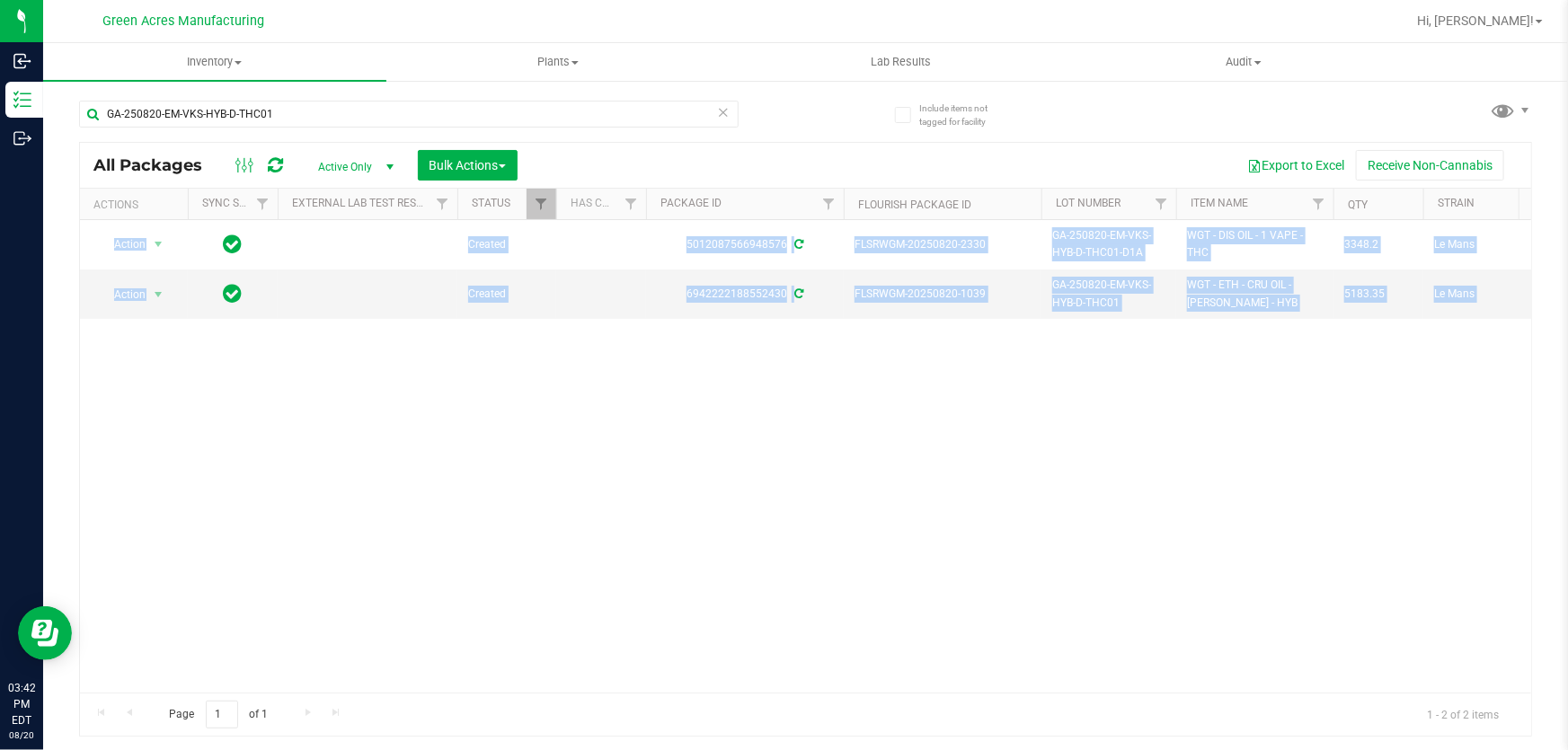
click at [740, 496] on div "Action Action Adjust qty Create package Edit attributes Global inventory Locate…" at bounding box center [805, 456] width 1451 height 473
click at [718, 467] on div "Action Action Adjust qty Create package Edit attributes Global inventory Locate…" at bounding box center [805, 456] width 1451 height 473
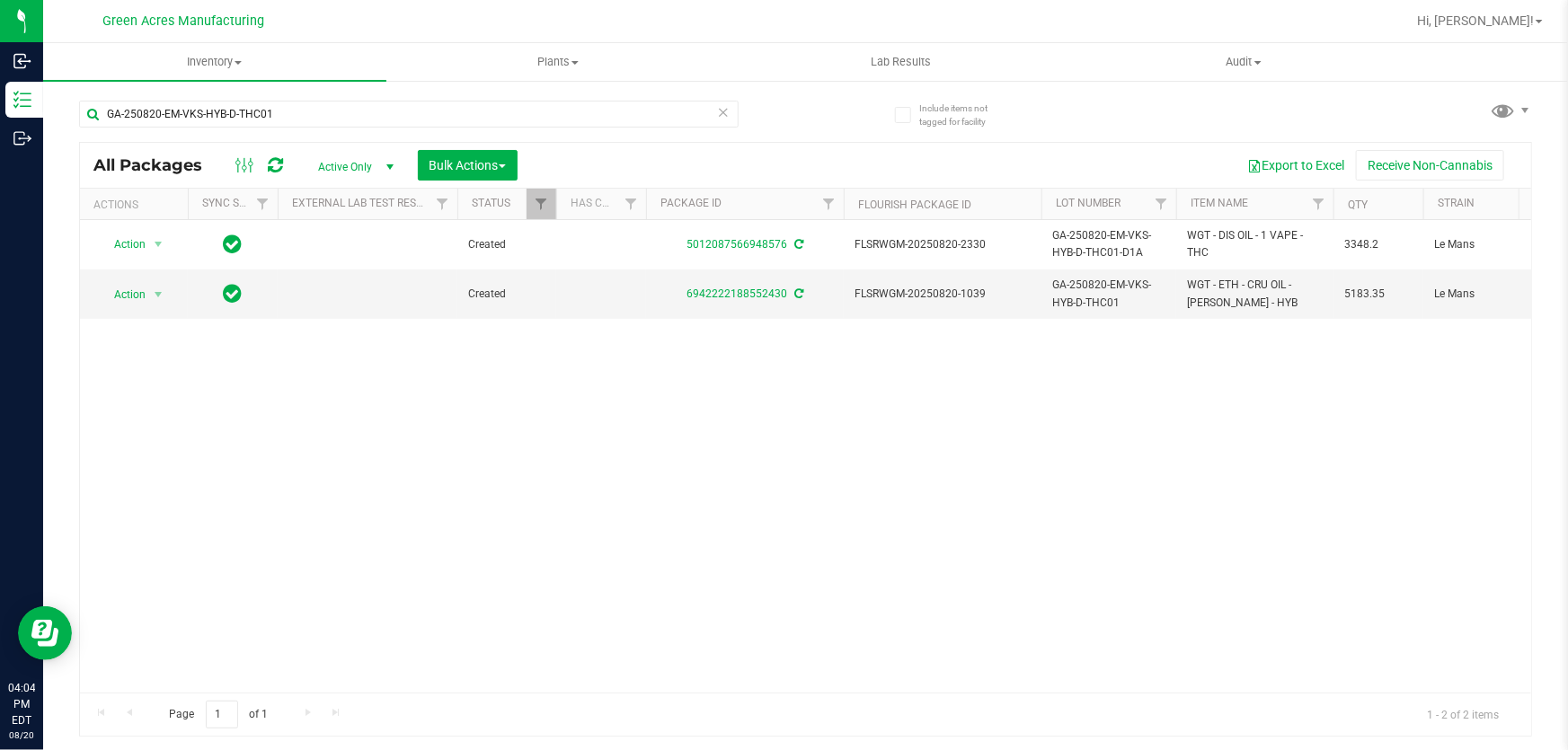
click at [869, 395] on div "Action Action Adjust qty Create package Edit attributes Global inventory Locate…" at bounding box center [805, 456] width 1451 height 473
click at [868, 395] on div "Action Action Adjust qty Create package Edit attributes Global inventory Locate…" at bounding box center [805, 456] width 1451 height 473
click at [127, 303] on span "Action" at bounding box center [122, 294] width 49 height 25
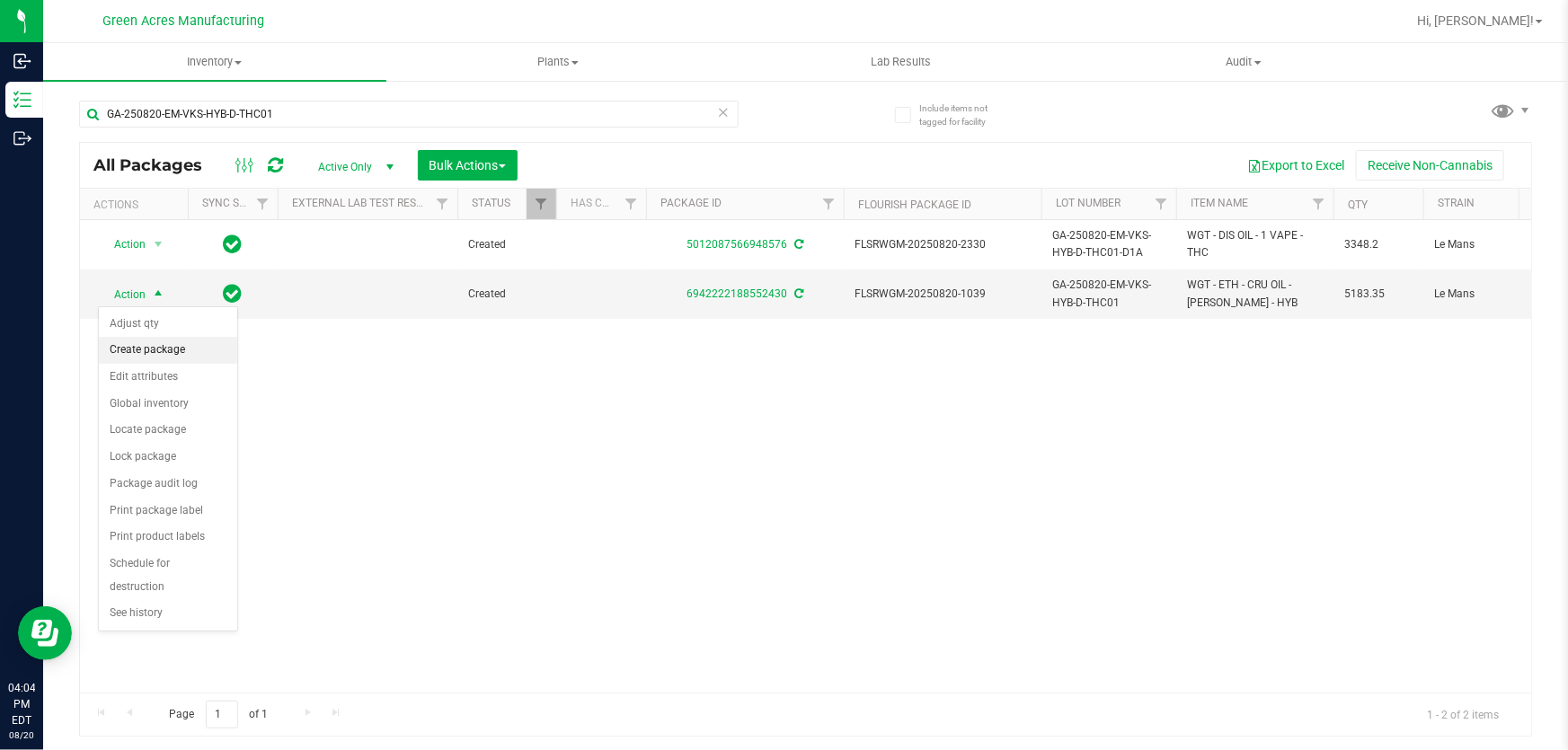
click at [194, 355] on li "Create package" at bounding box center [168, 350] width 138 height 27
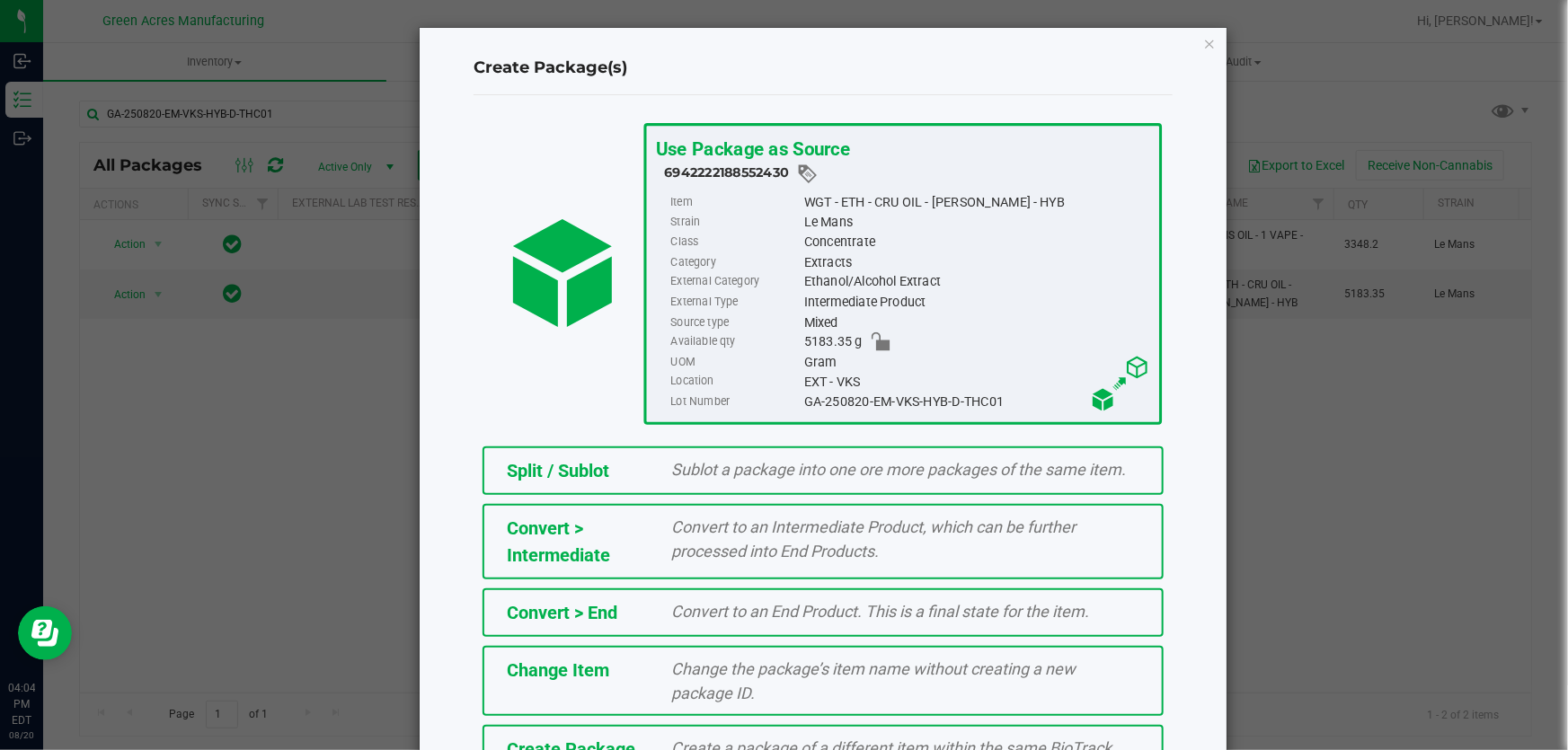
scroll to position [123, 0]
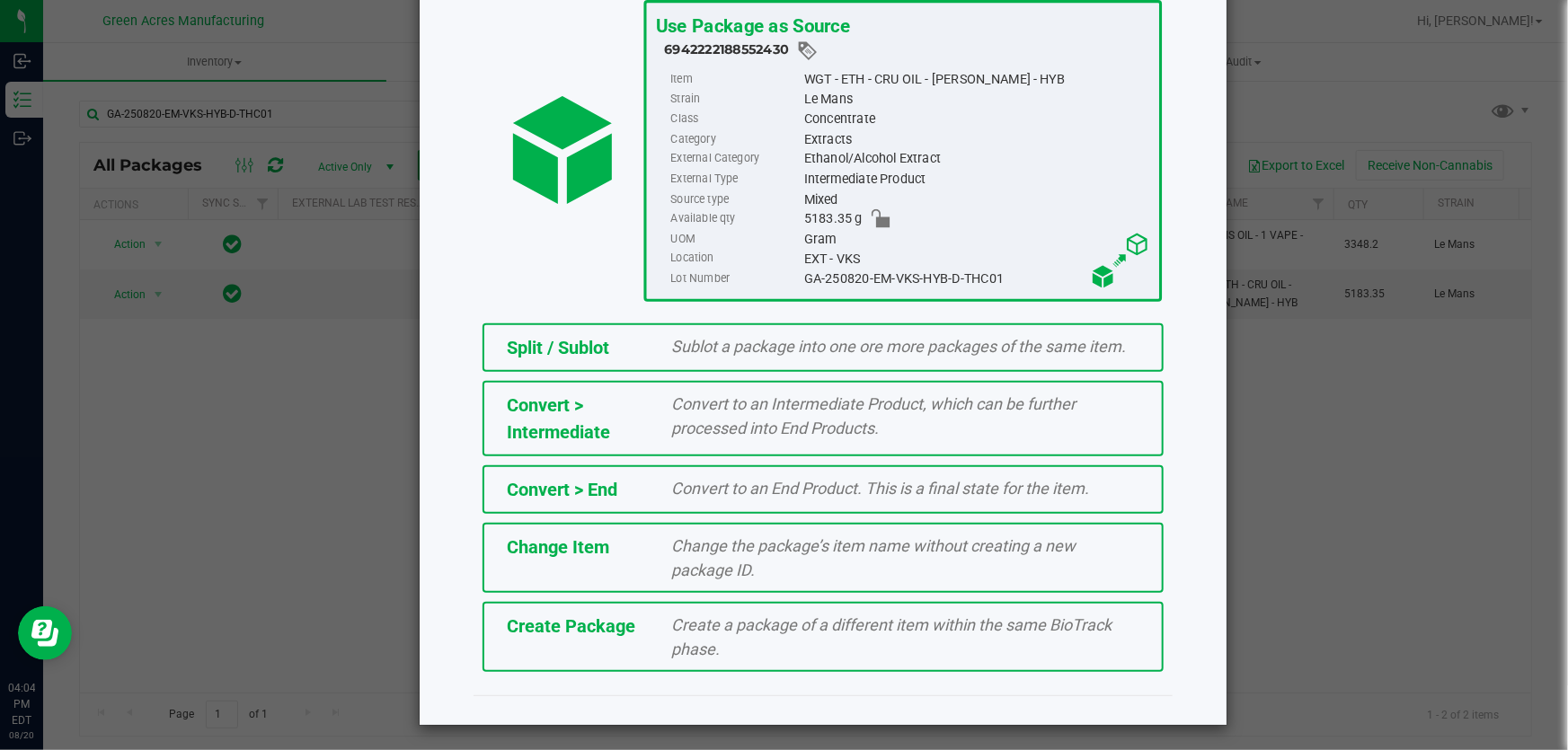
click at [829, 616] on span "Create a package of a different item within the same BioTrack phase." at bounding box center [892, 637] width 440 height 43
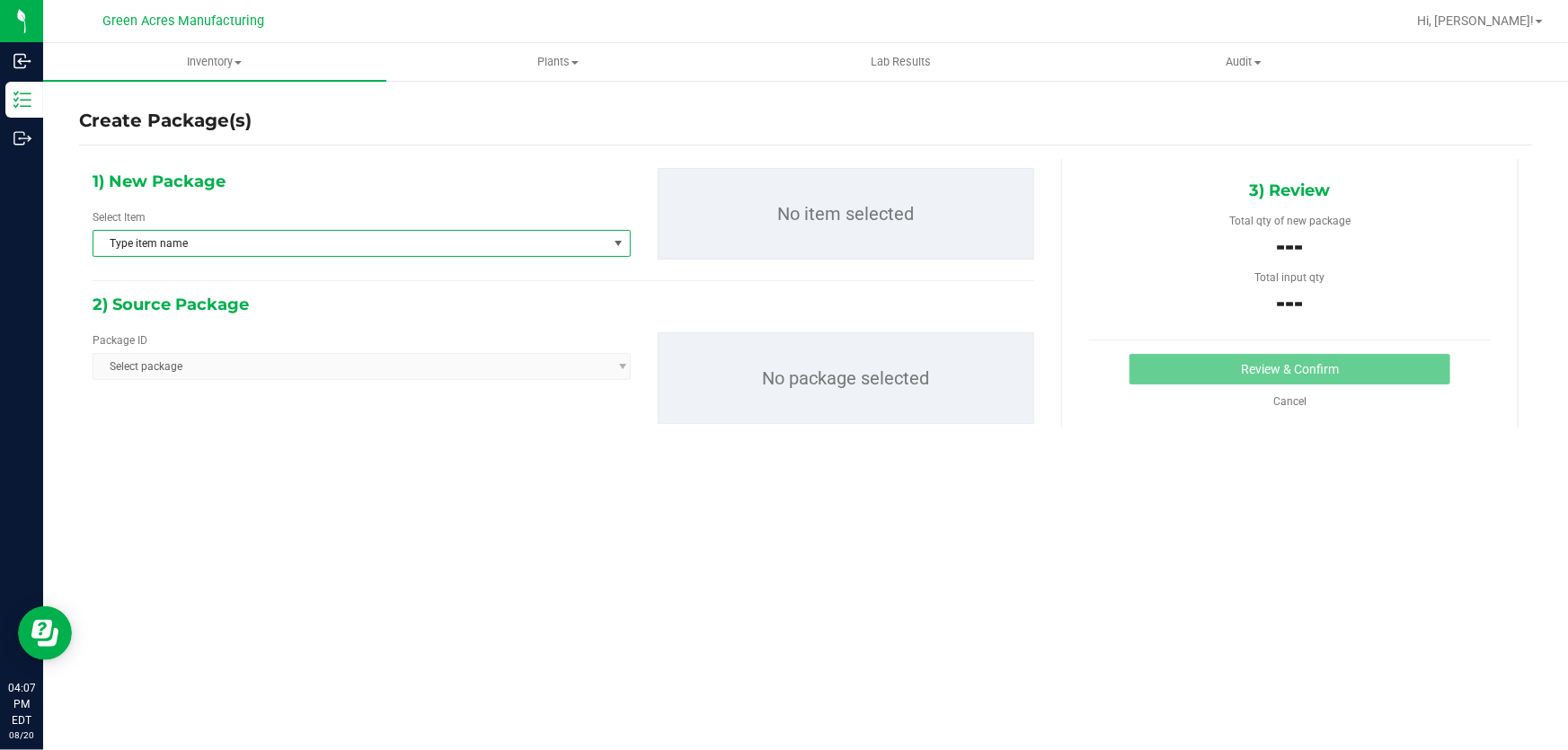
click at [298, 233] on span "Type item name" at bounding box center [350, 243] width 514 height 25
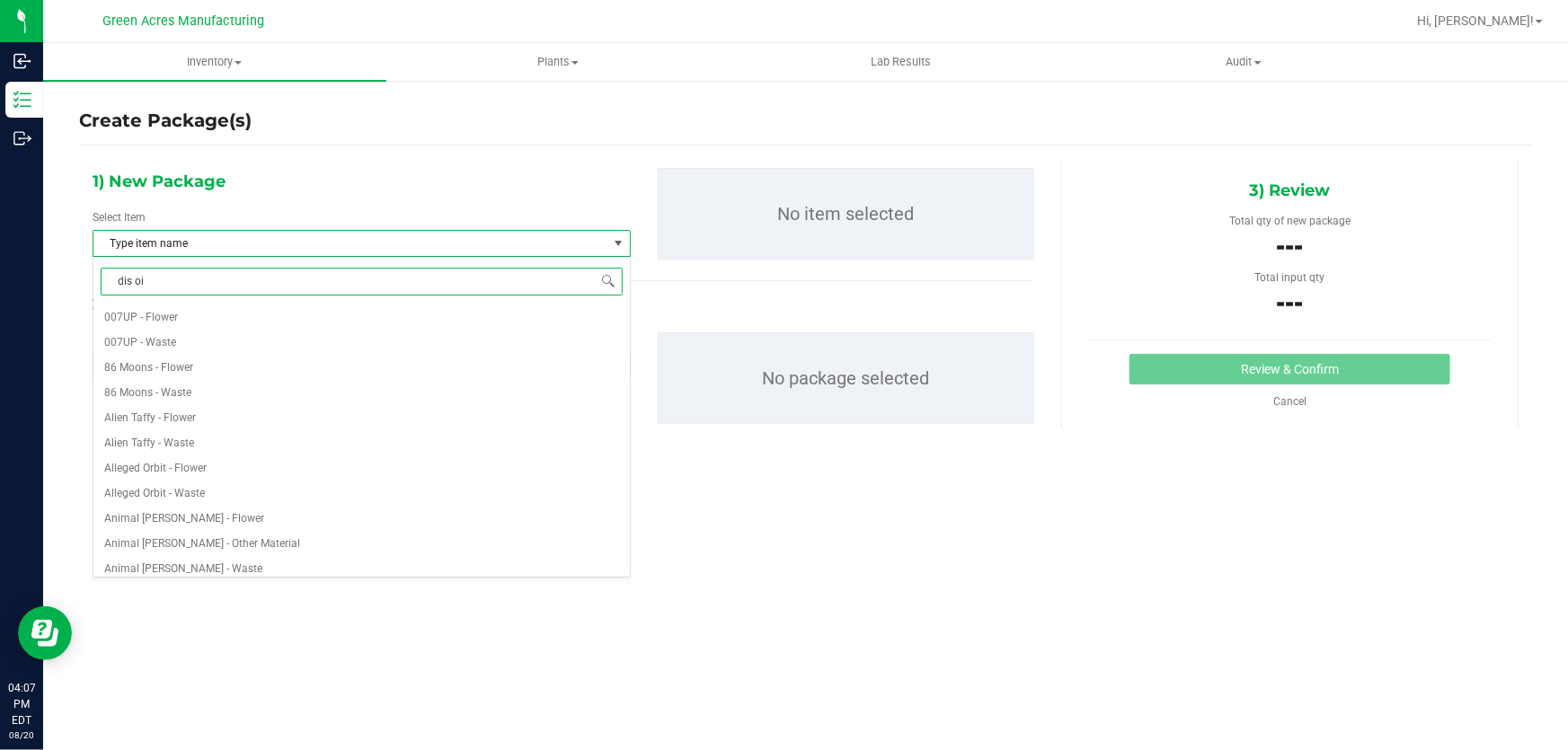
type input "dis oil"
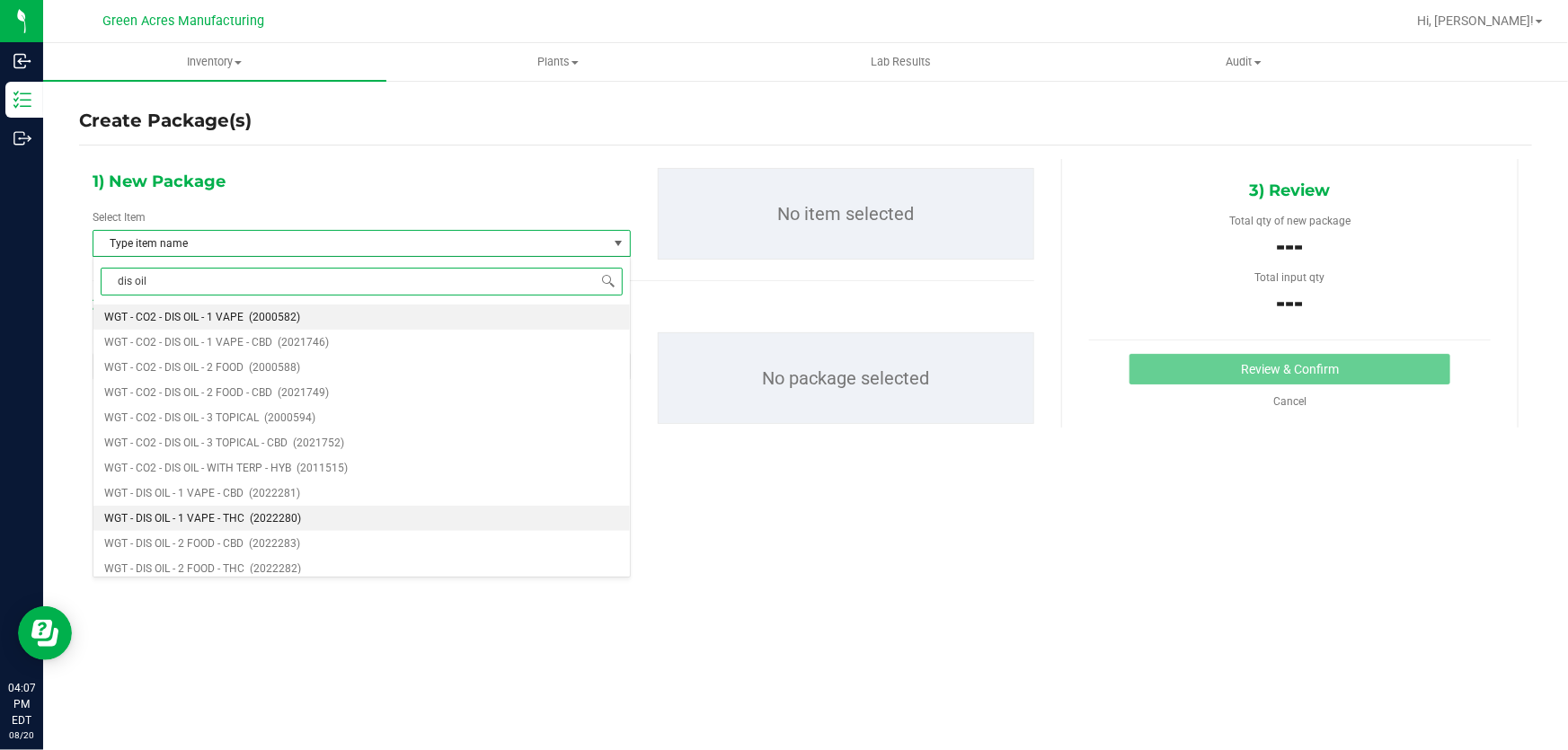
click at [316, 524] on li "WGT - DIS OIL - 1 VAPE - THC (2022280)" at bounding box center [361, 518] width 537 height 25
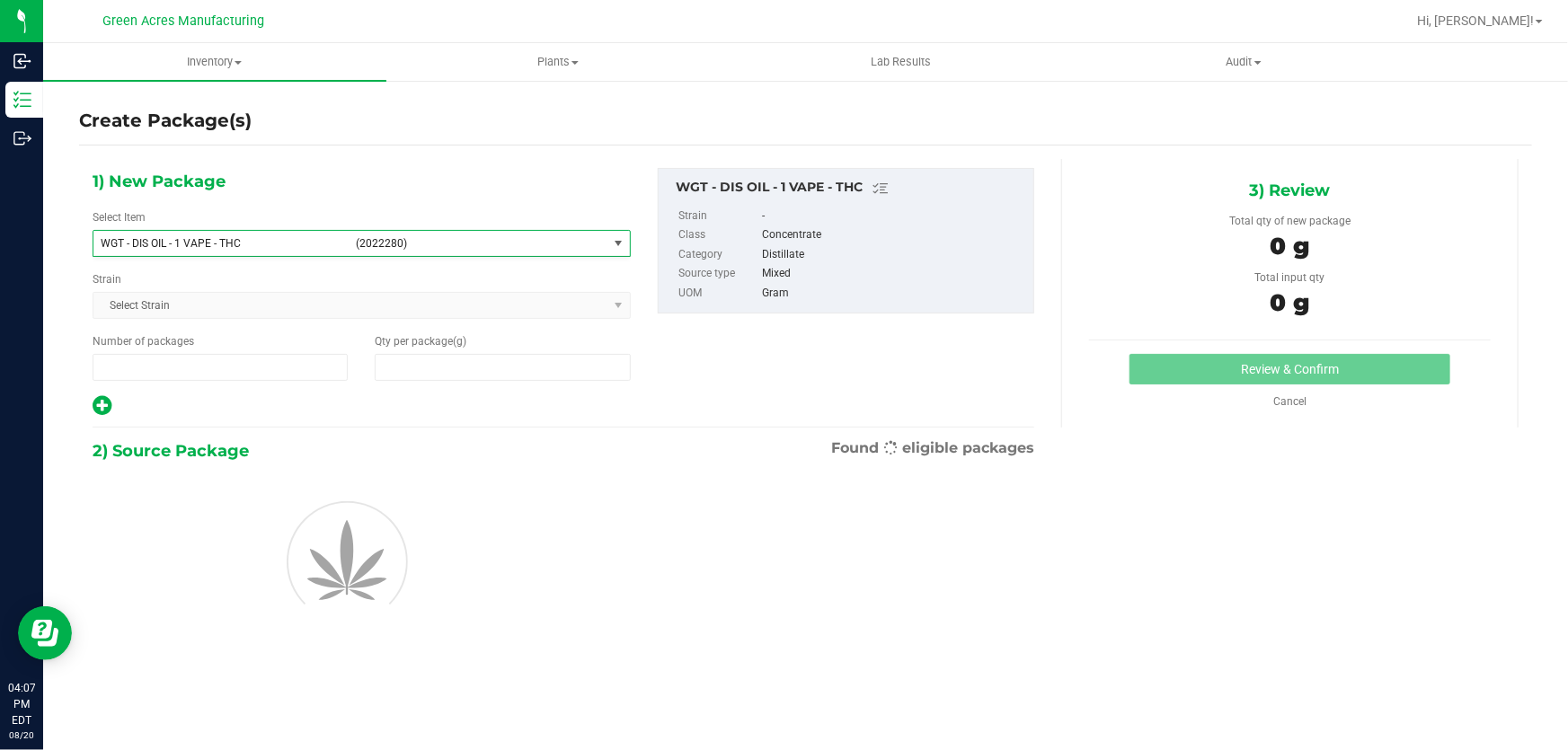
type input "1"
type input "0.0000"
type input "0"
click at [512, 367] on span at bounding box center [502, 367] width 255 height 27
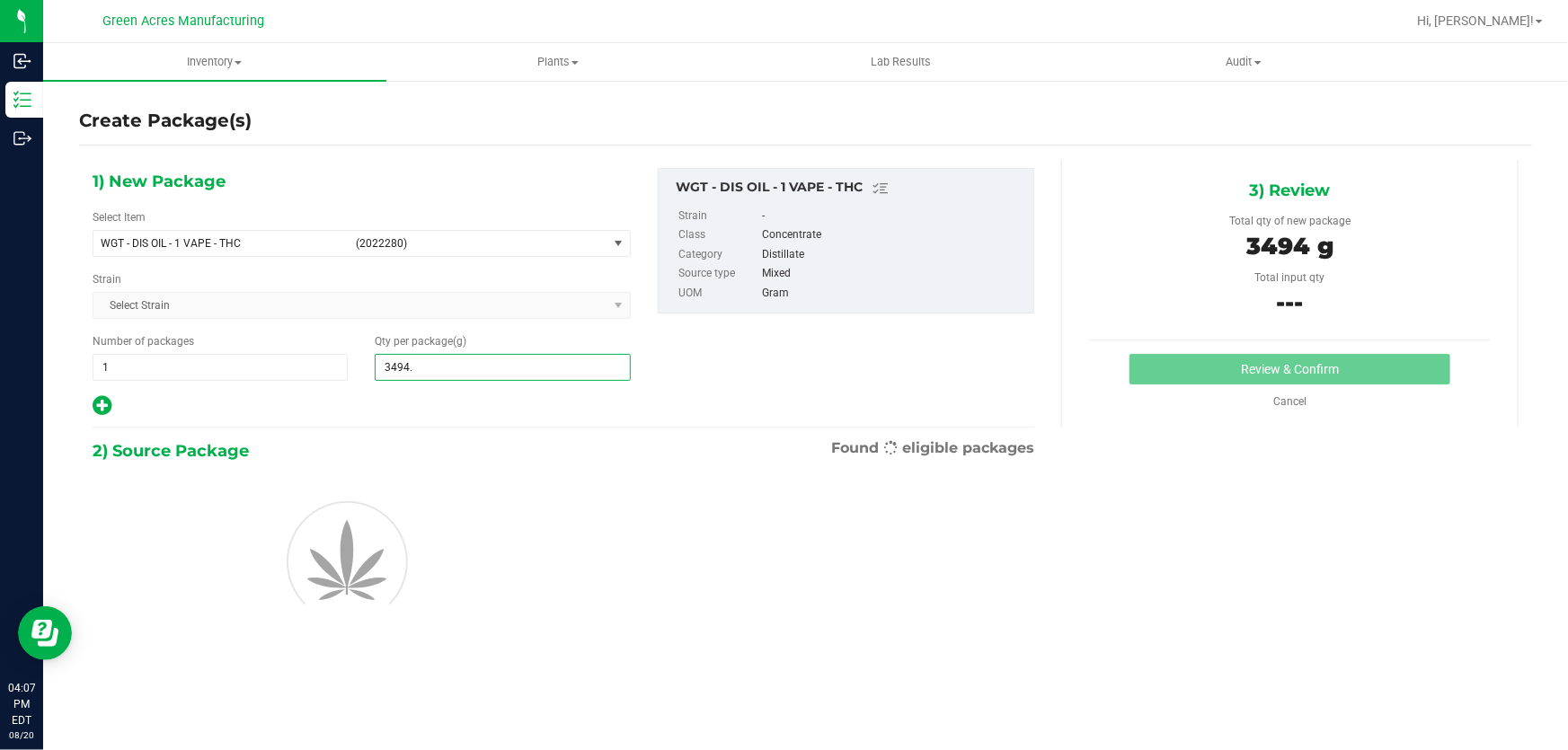
type input "3494.3"
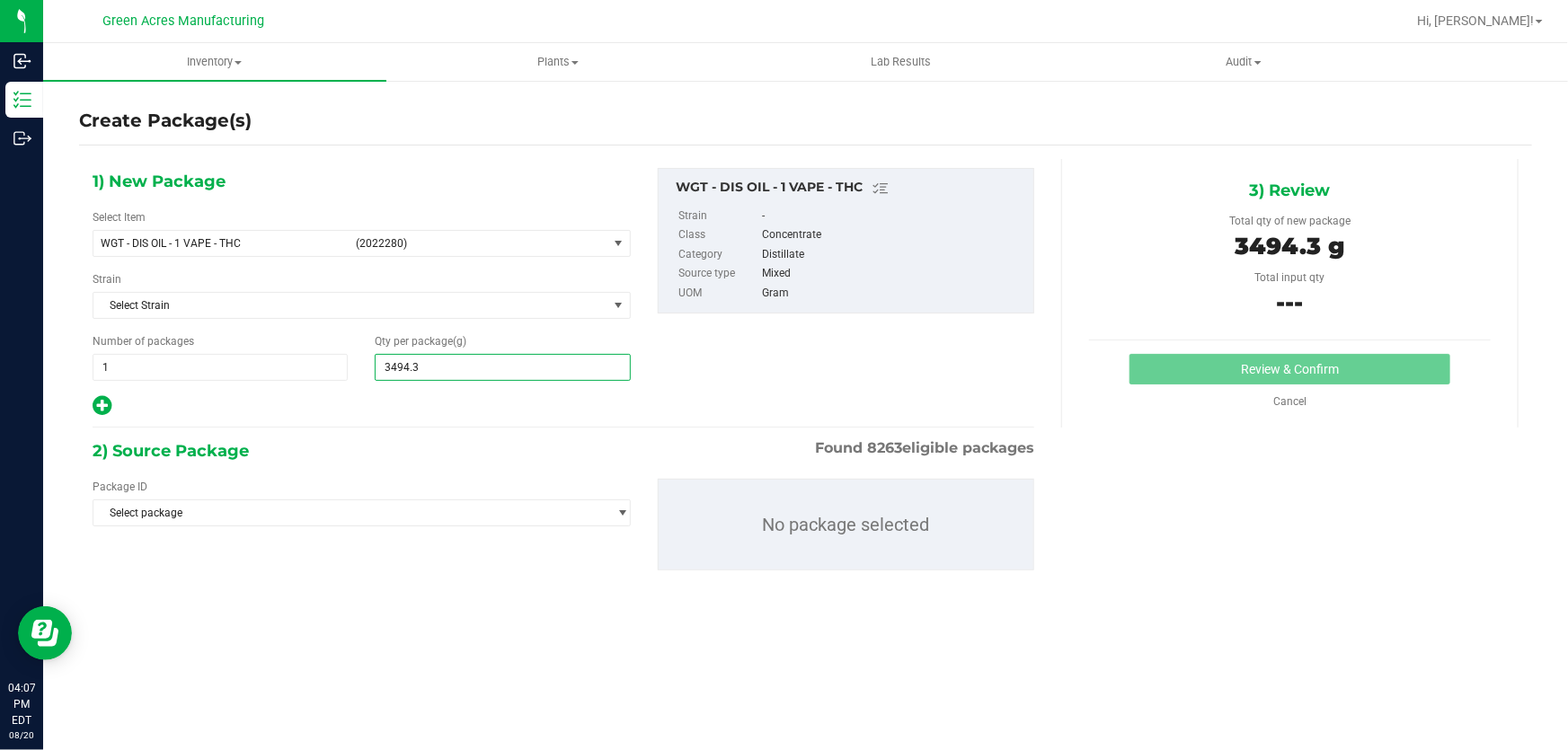
type input "3,494.3000"
click at [511, 395] on div at bounding box center [361, 406] width 539 height 24
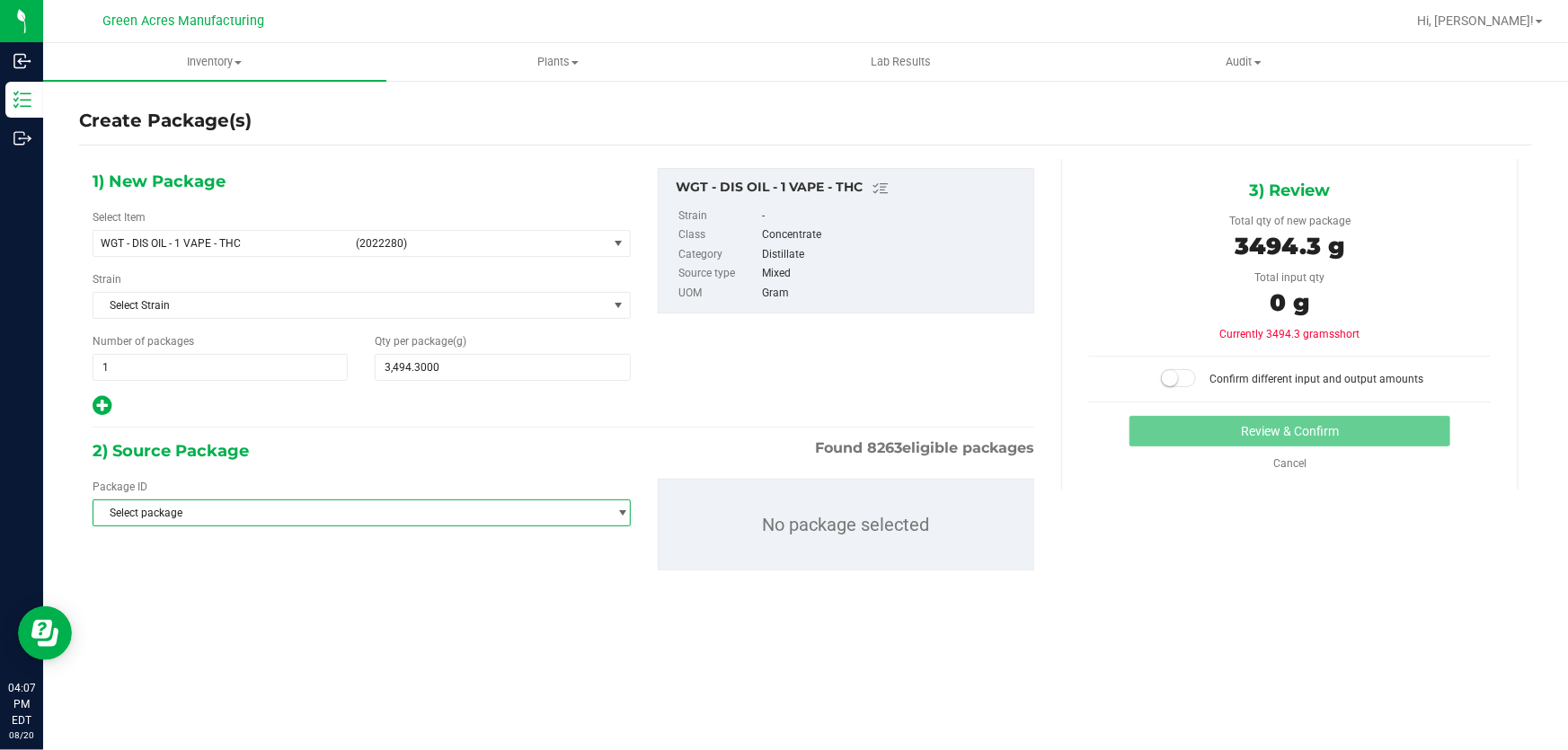
click at [483, 505] on span "Select package" at bounding box center [350, 513] width 514 height 25
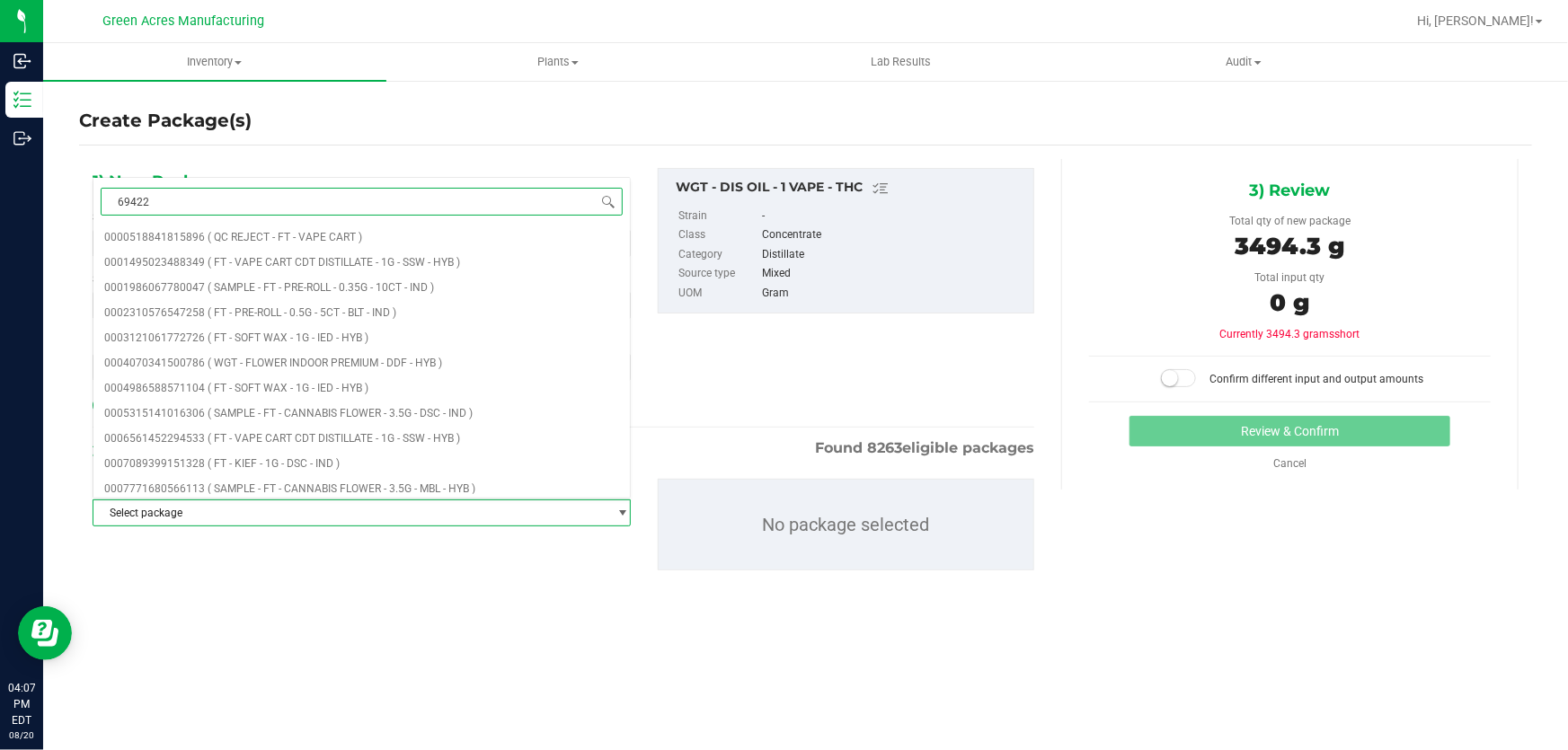
type input "694222"
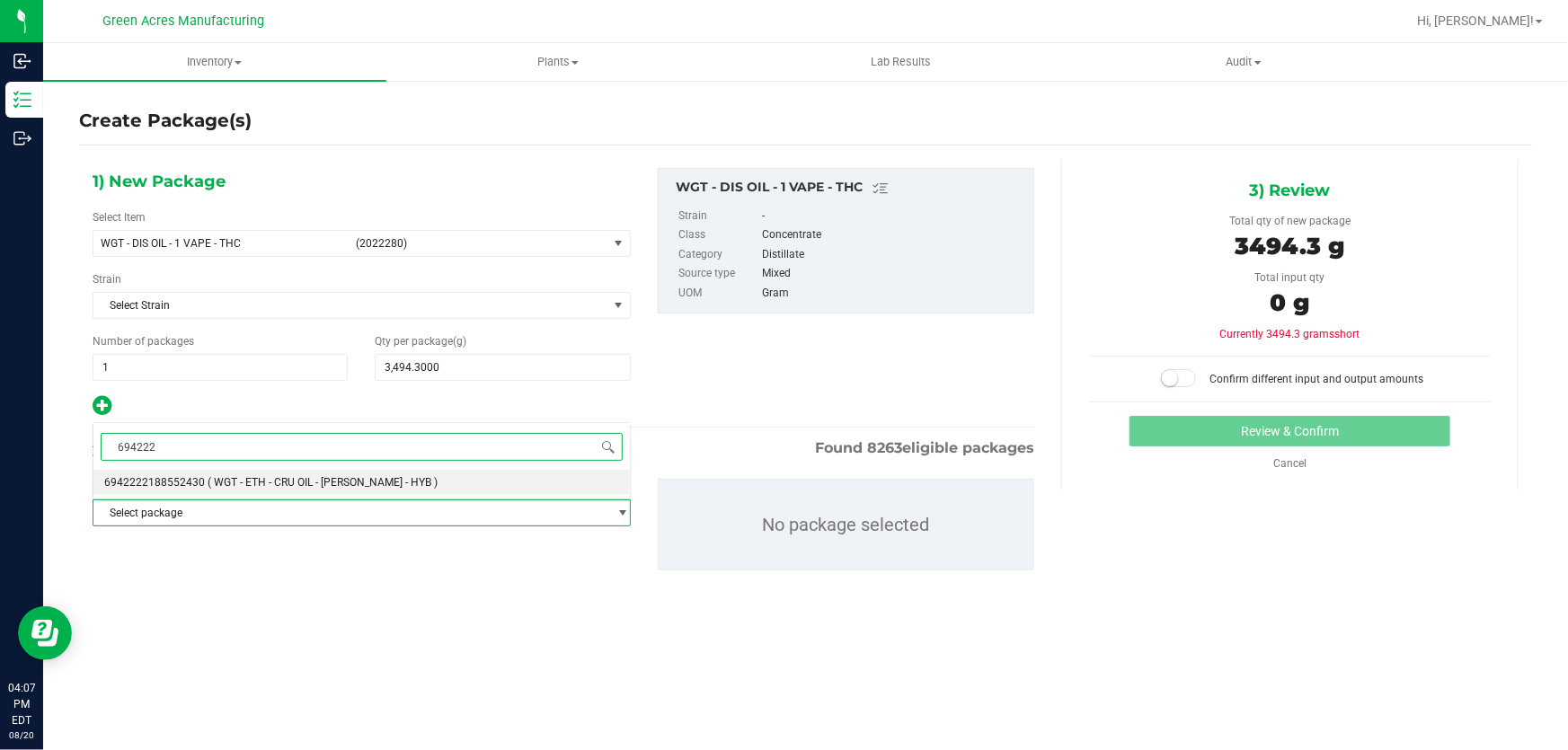
click at [499, 489] on li "6942222188552430 ( WGT - ETH - CRU OIL - [PERSON_NAME] - HYB )" at bounding box center [361, 482] width 537 height 25
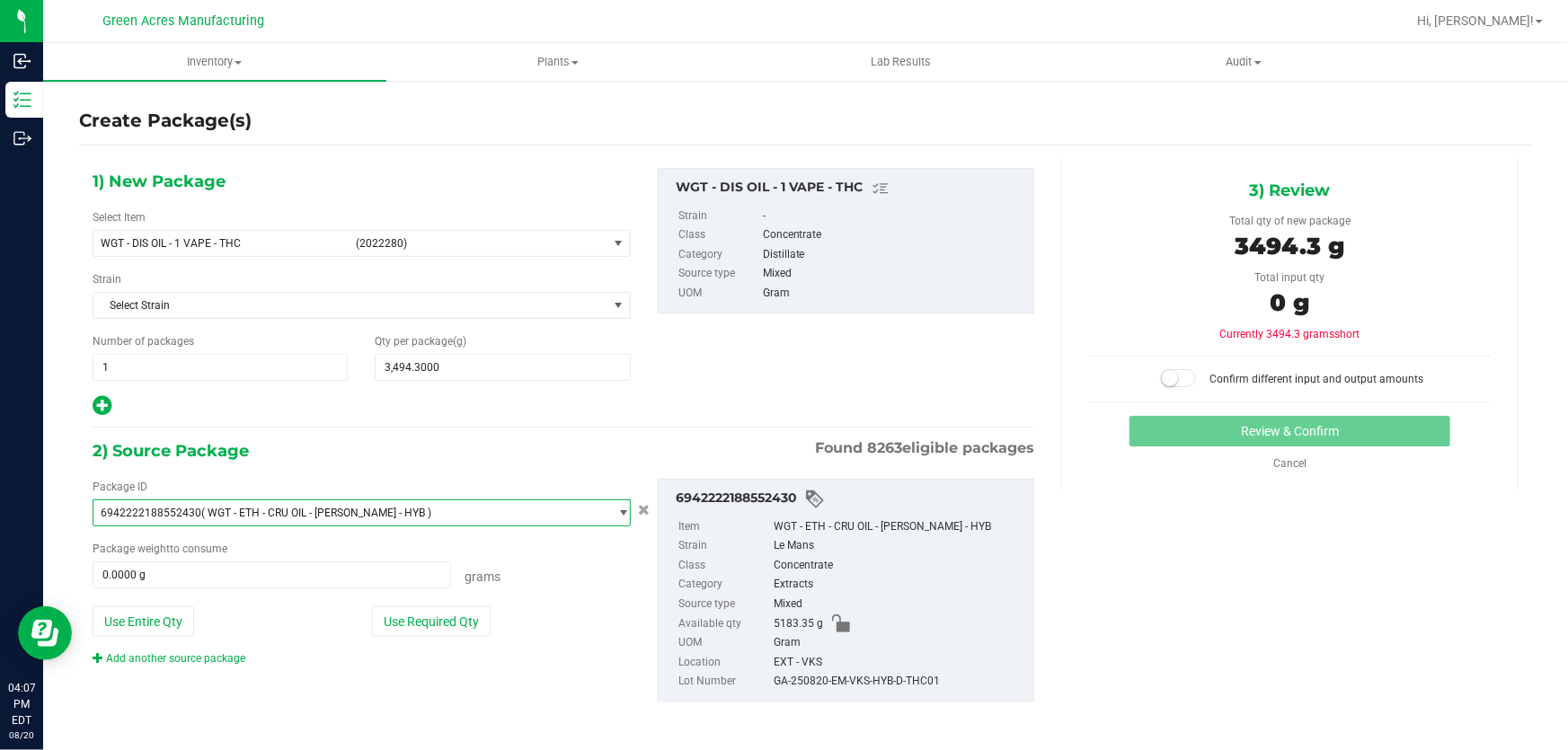
scroll to position [146727, 0]
click at [406, 611] on button "Use Required Qty" at bounding box center [431, 621] width 118 height 30
type input "3494.3000 g"
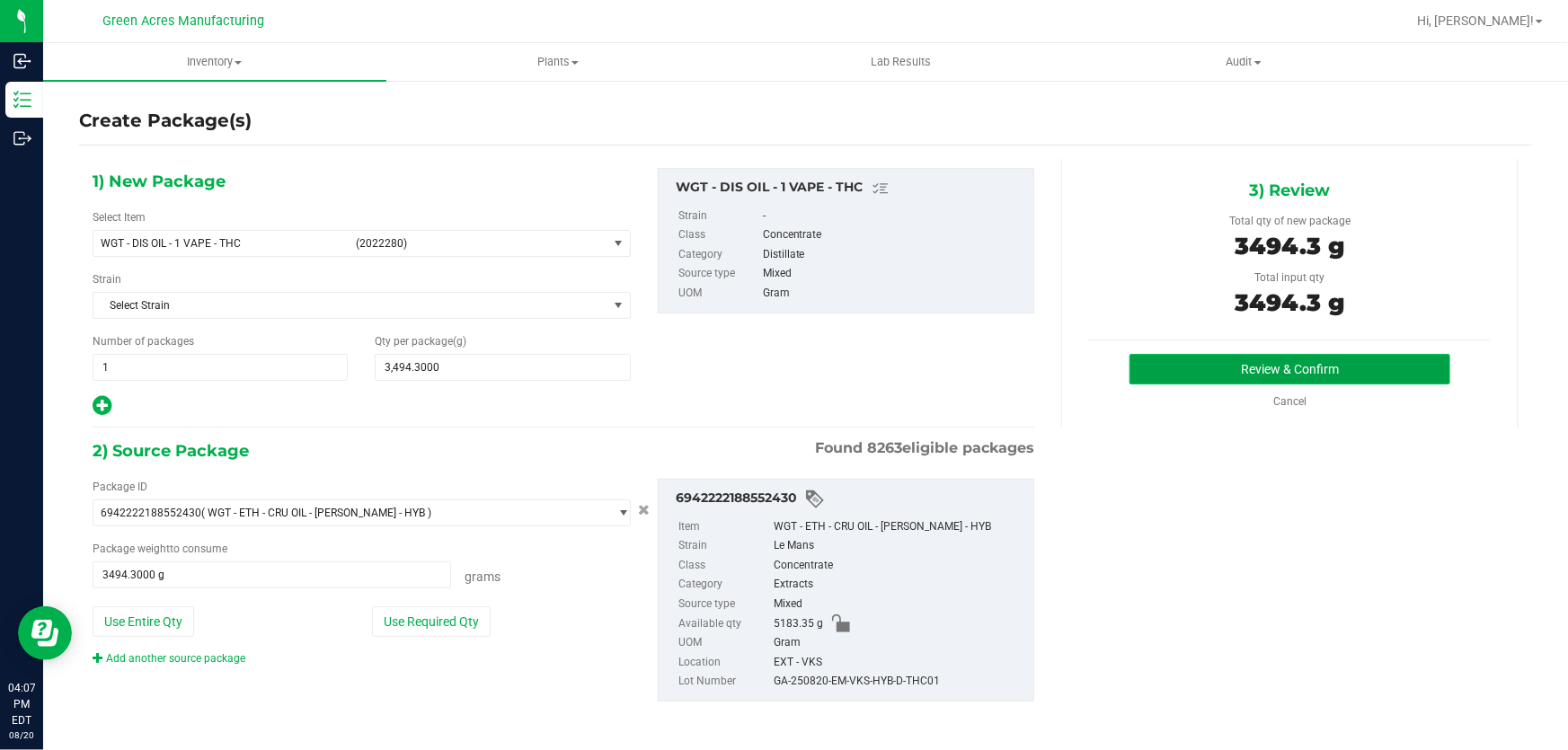
drag, startPoint x: 1128, startPoint y: 368, endPoint x: 1133, endPoint y: 361, distance: 8.6
click at [1133, 361] on button "Review & Confirm" at bounding box center [1290, 369] width 321 height 30
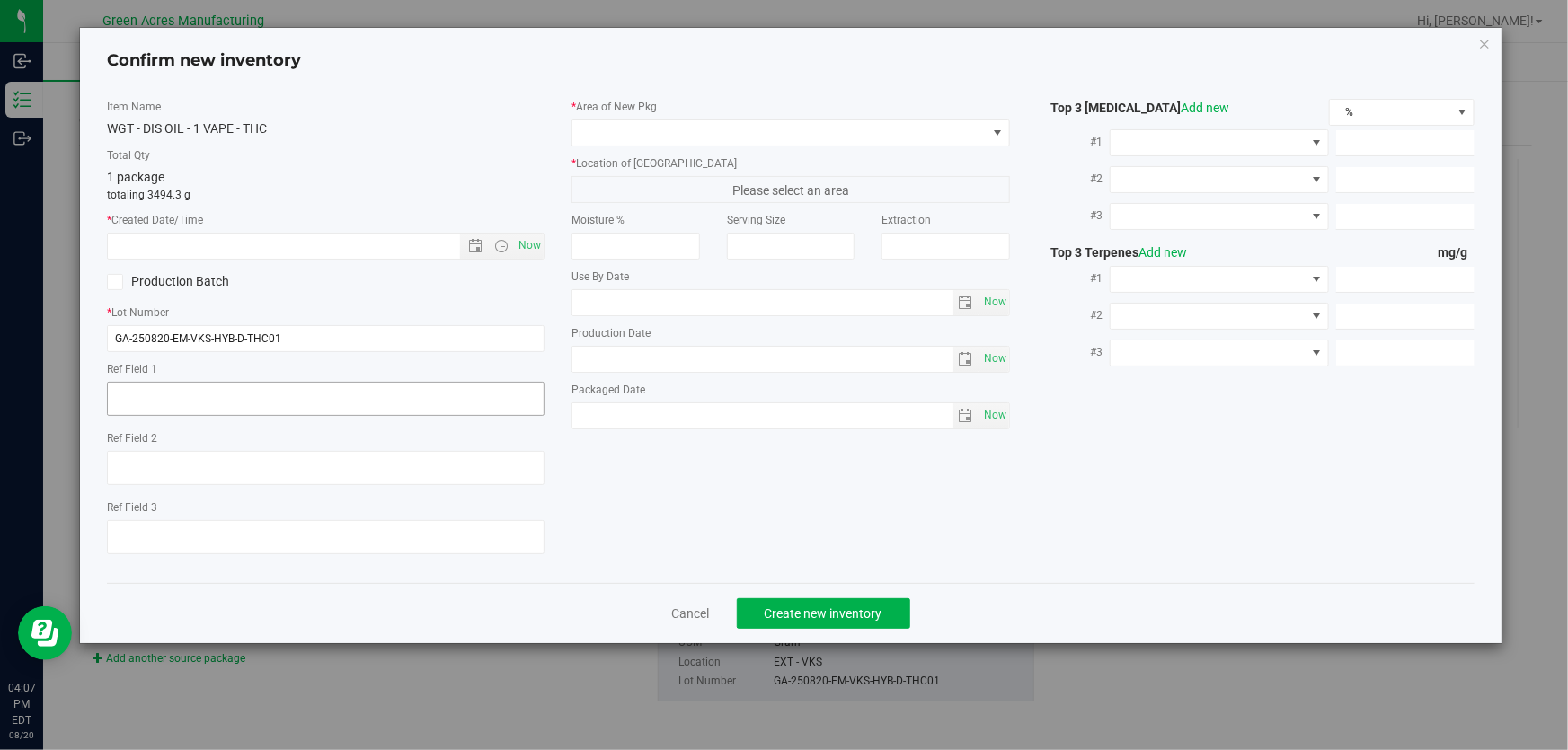
type textarea "A-D"
click at [528, 242] on span "Now" at bounding box center [530, 245] width 31 height 26
type input "[DATE] 4:07 PM"
click at [381, 351] on input "GA-250820-EM-VKS-HYB-D-THC01" at bounding box center [325, 338] width 438 height 27
type input "GA-250820-EM-VKS-HYB-D-THC01-D1B"
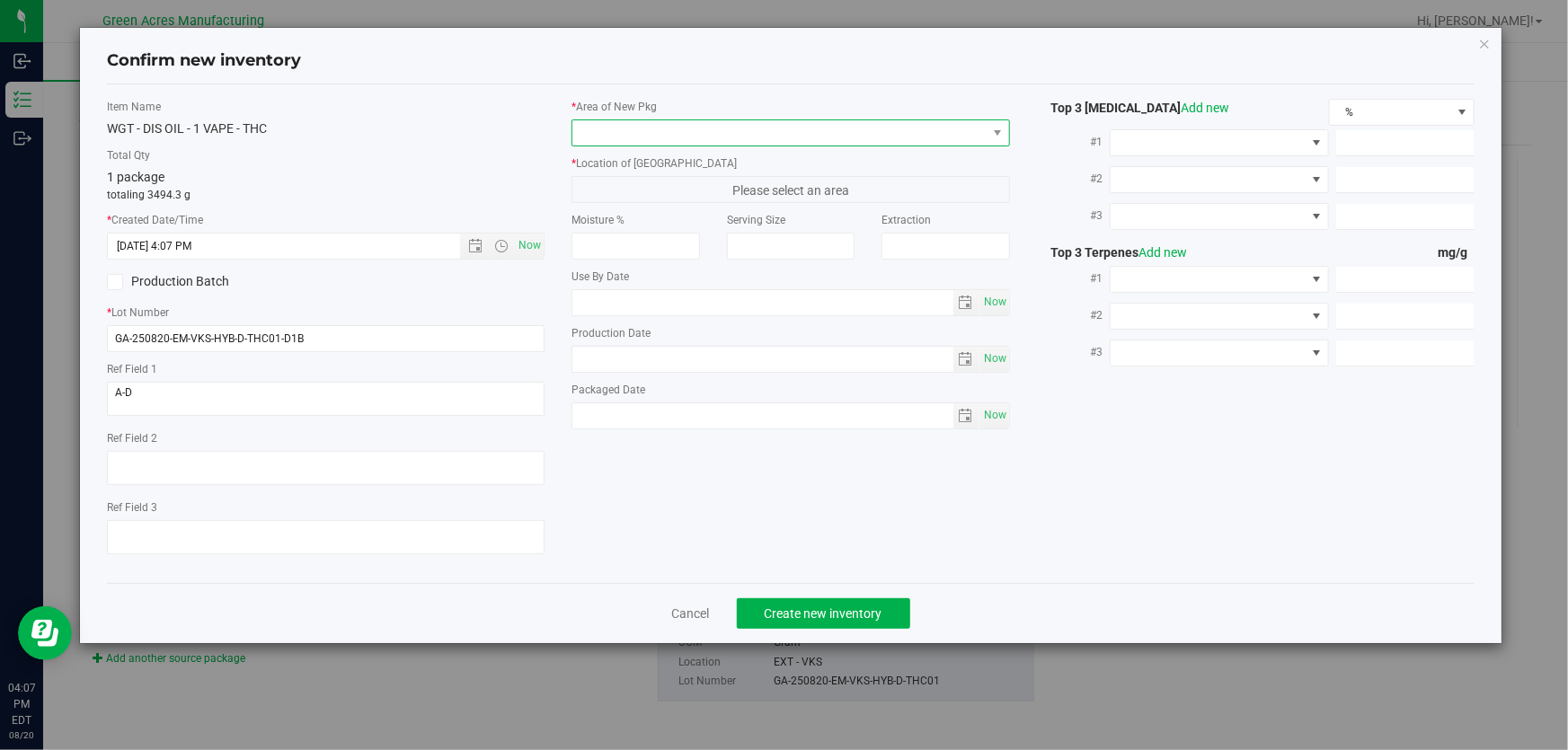
click at [695, 123] on span at bounding box center [779, 132] width 414 height 25
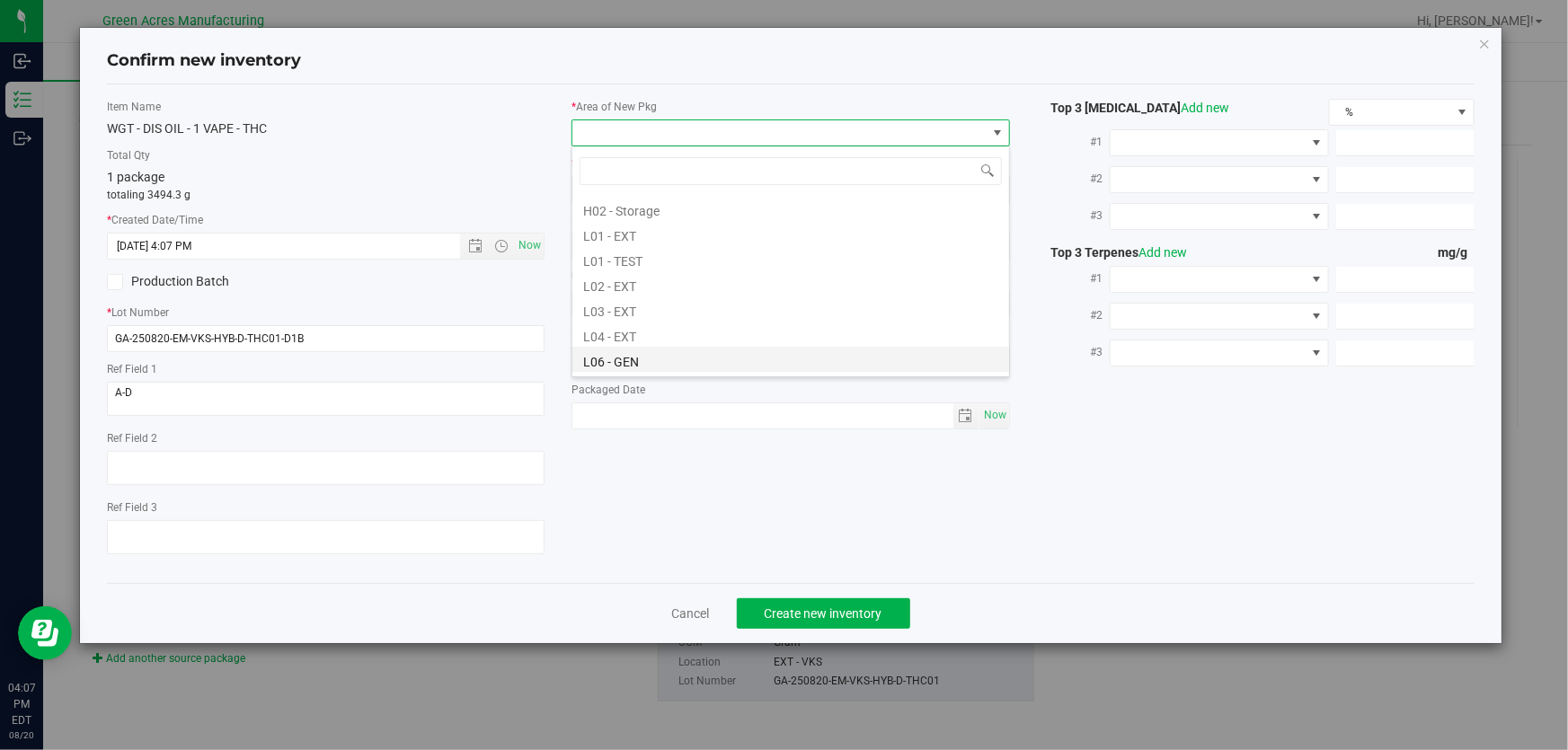
scroll to position [326, 0]
click at [639, 278] on li "L03 - EXT" at bounding box center [790, 283] width 437 height 25
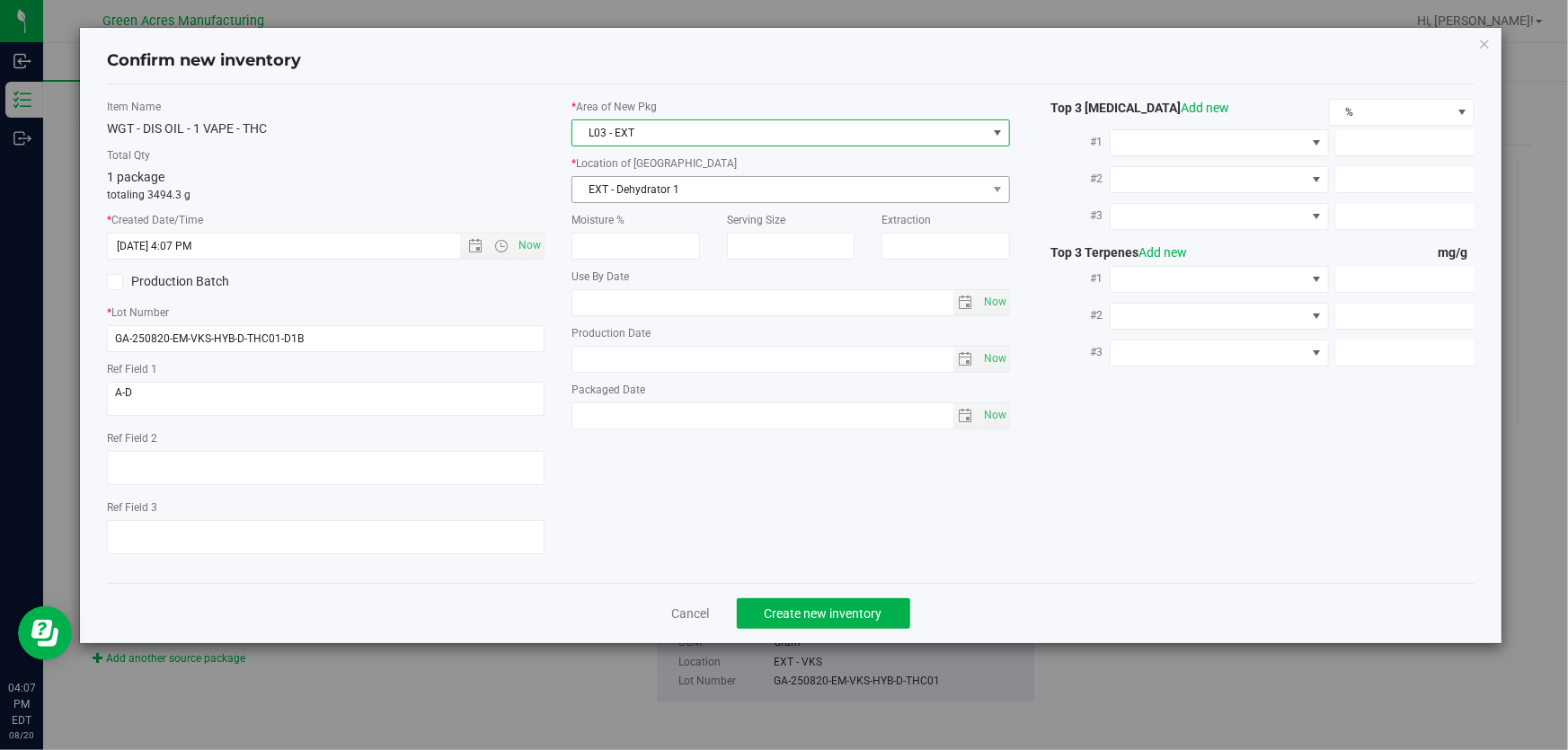
click at [639, 187] on span "EXT - Dehydrator 1" at bounding box center [779, 190] width 414 height 25
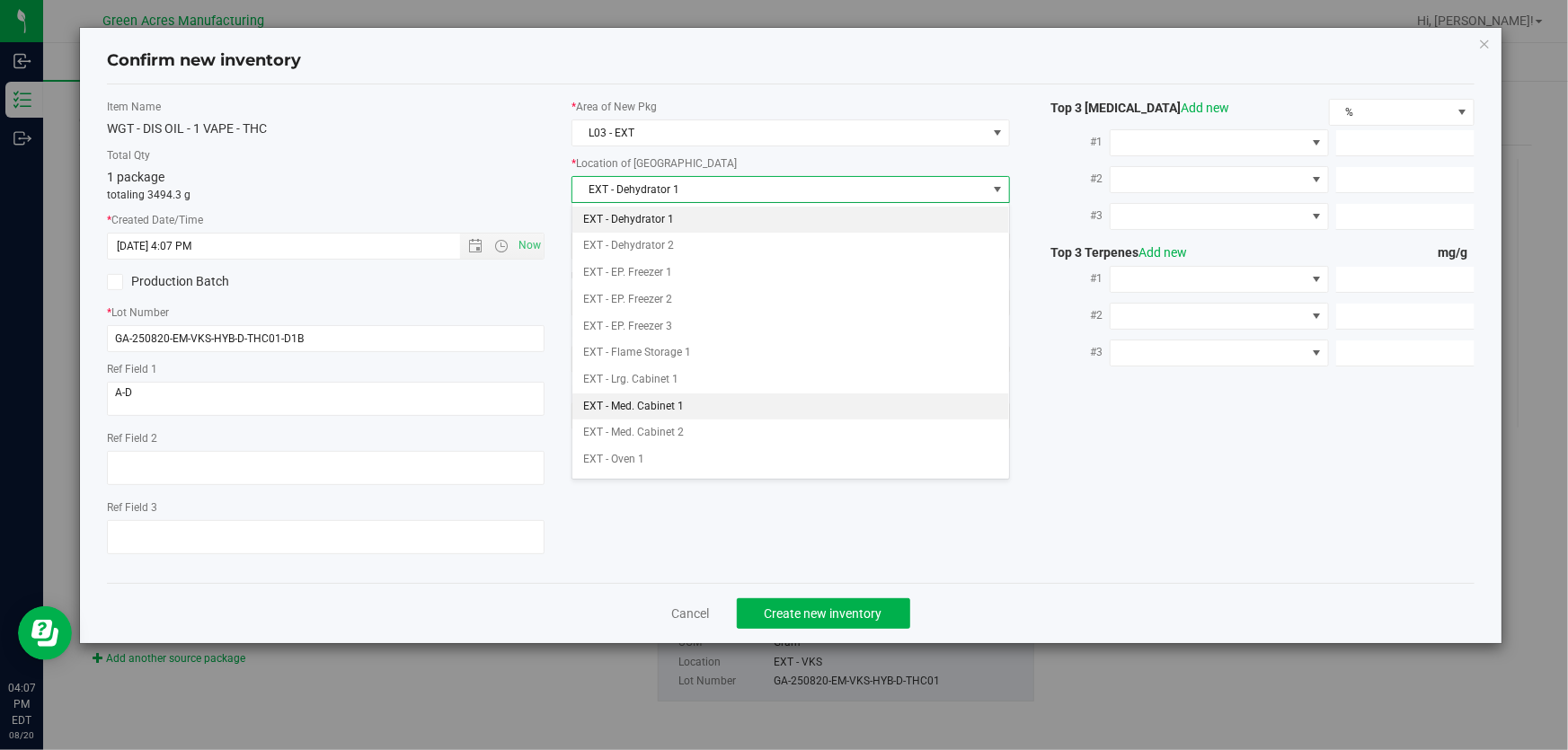
click at [694, 398] on li "EXT - Med. Cabinet 1" at bounding box center [790, 407] width 437 height 27
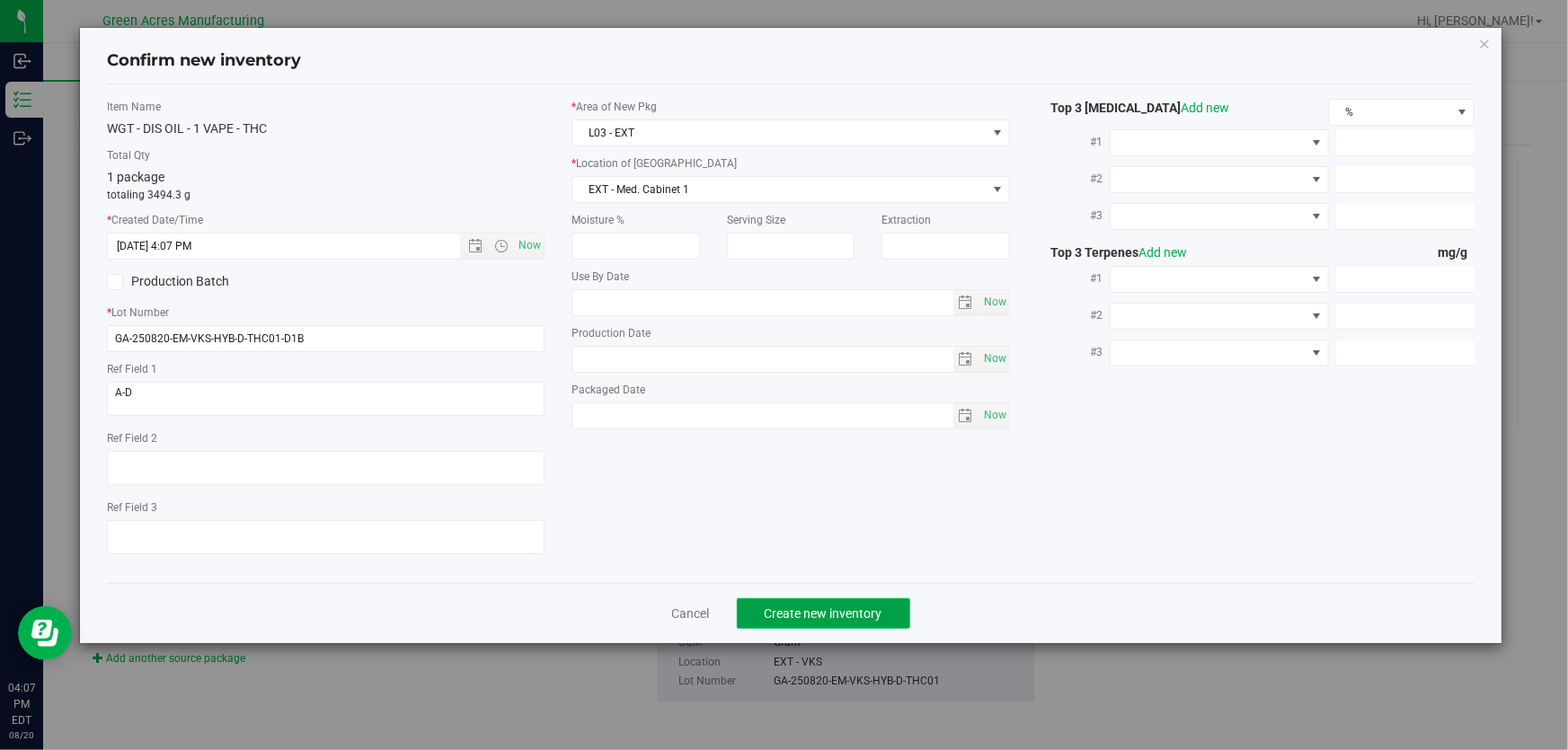
click at [785, 615] on span "Create new inventory" at bounding box center [823, 613] width 117 height 14
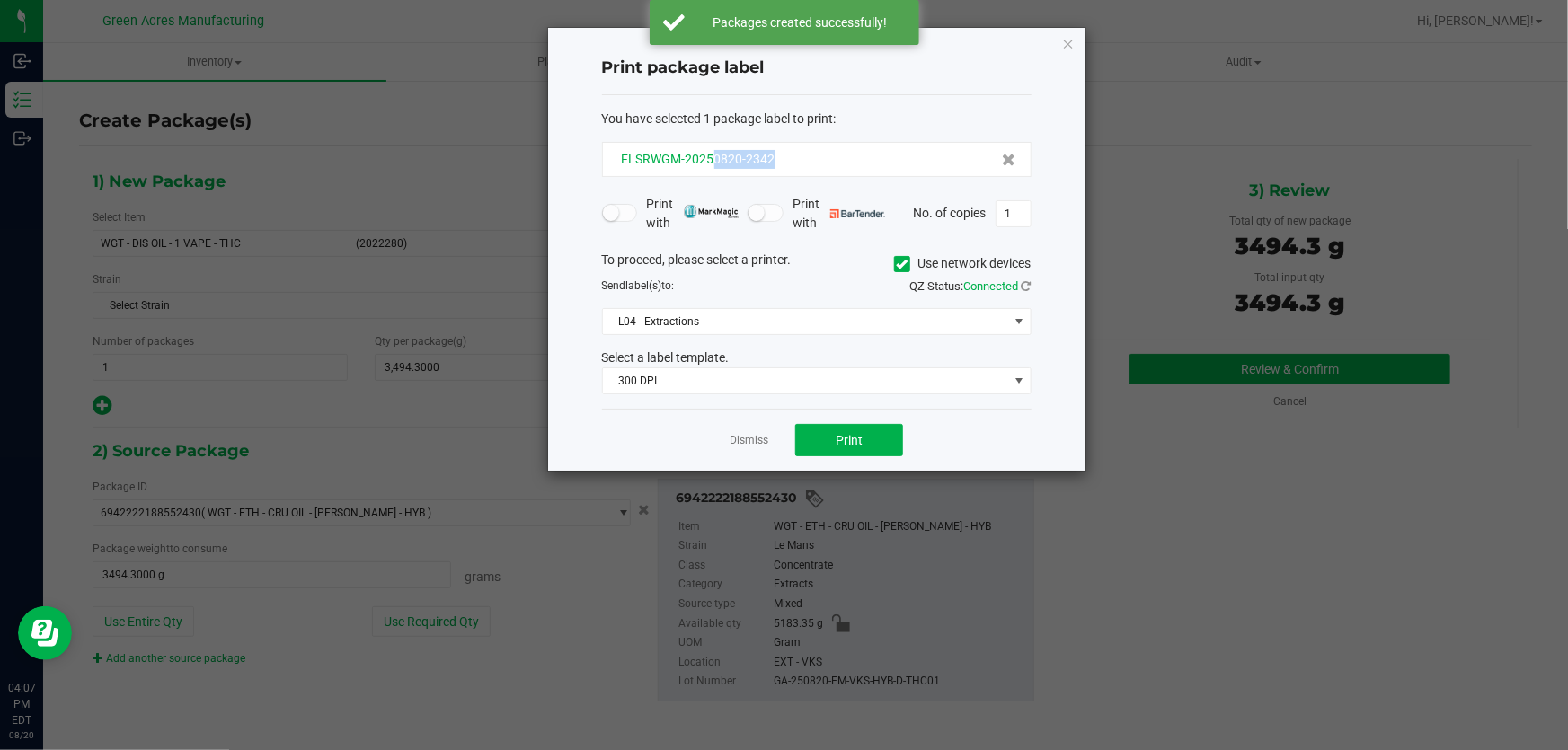
drag, startPoint x: 785, startPoint y: 165, endPoint x: 711, endPoint y: 162, distance: 74.1
click at [711, 162] on div "FLSRWGM-20250820-2342" at bounding box center [817, 159] width 398 height 19
copy span "0820-2342"
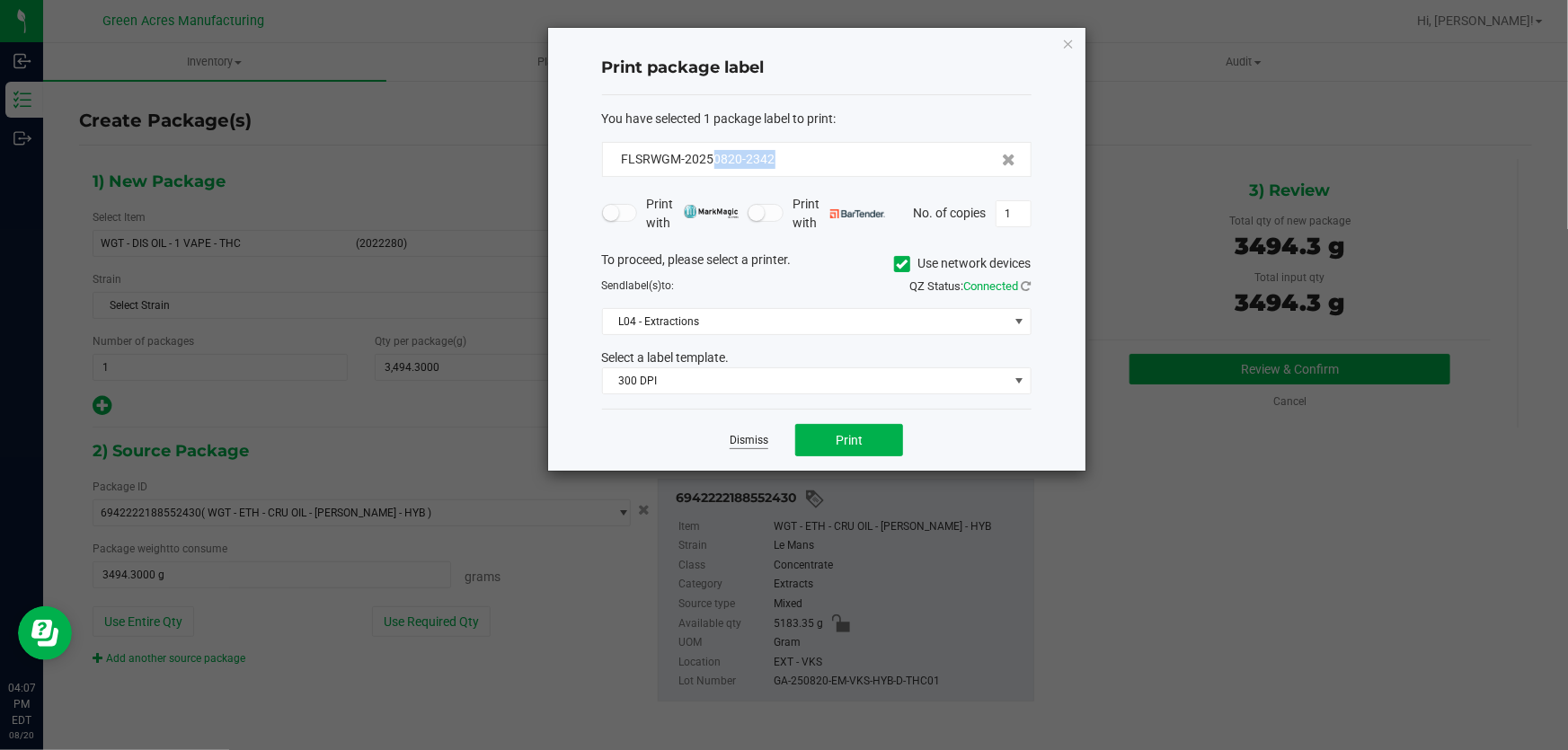
click at [739, 433] on link "Dismiss" at bounding box center [748, 440] width 39 height 15
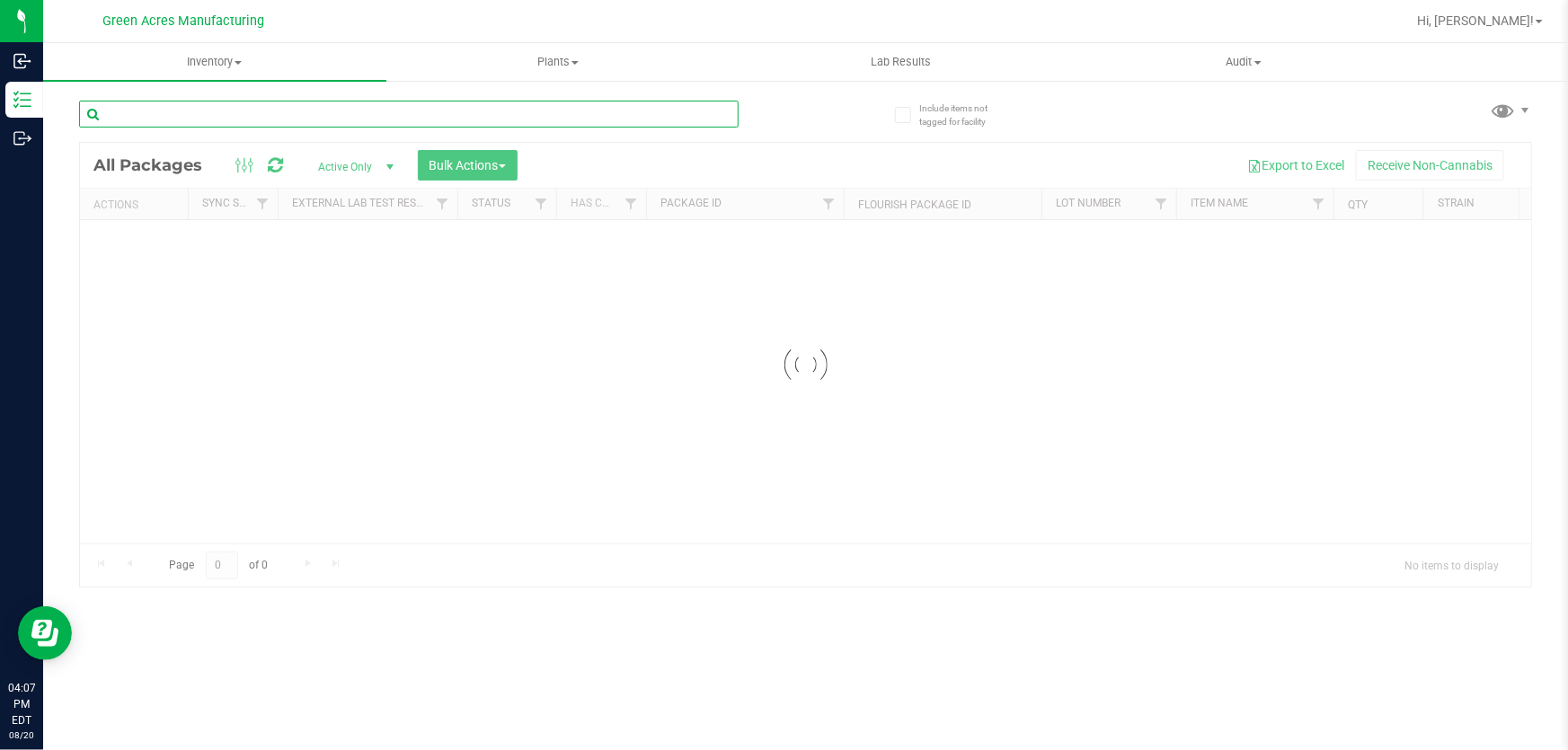
click at [377, 114] on input "text" at bounding box center [409, 114] width 660 height 27
click at [764, 124] on div at bounding box center [442, 113] width 727 height 57
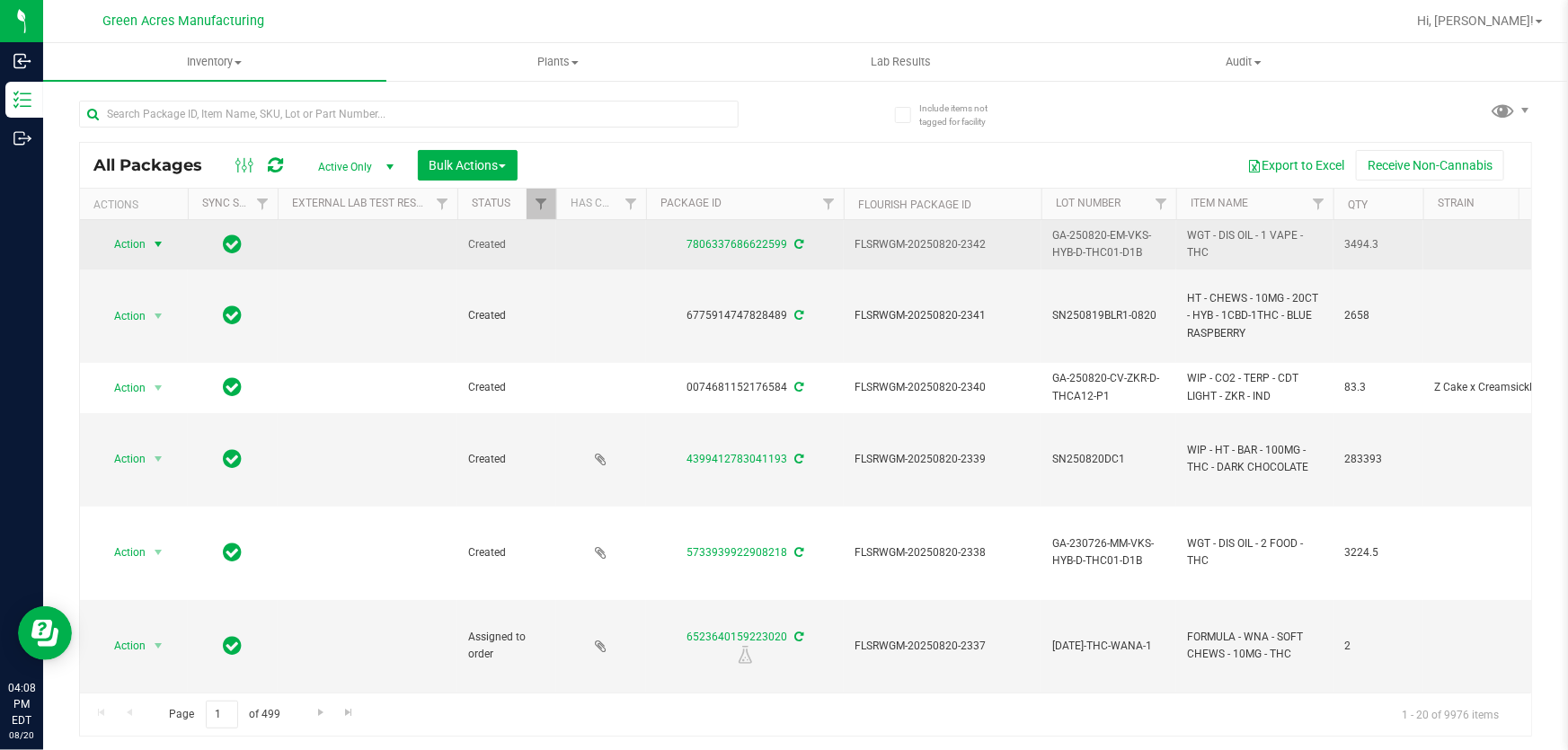
click at [144, 248] on span "Action" at bounding box center [122, 244] width 49 height 25
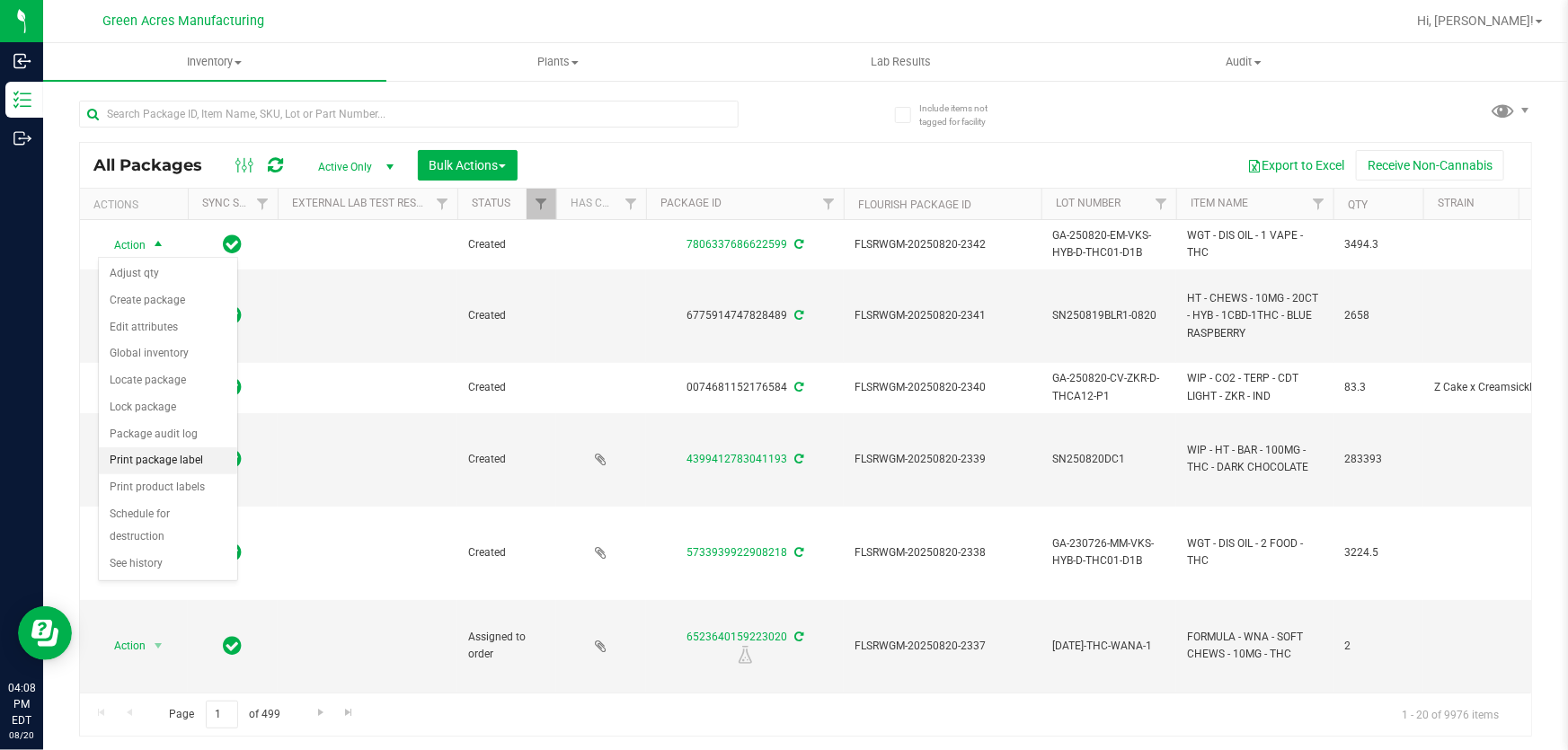
click at [189, 463] on li "Print package label" at bounding box center [168, 460] width 138 height 27
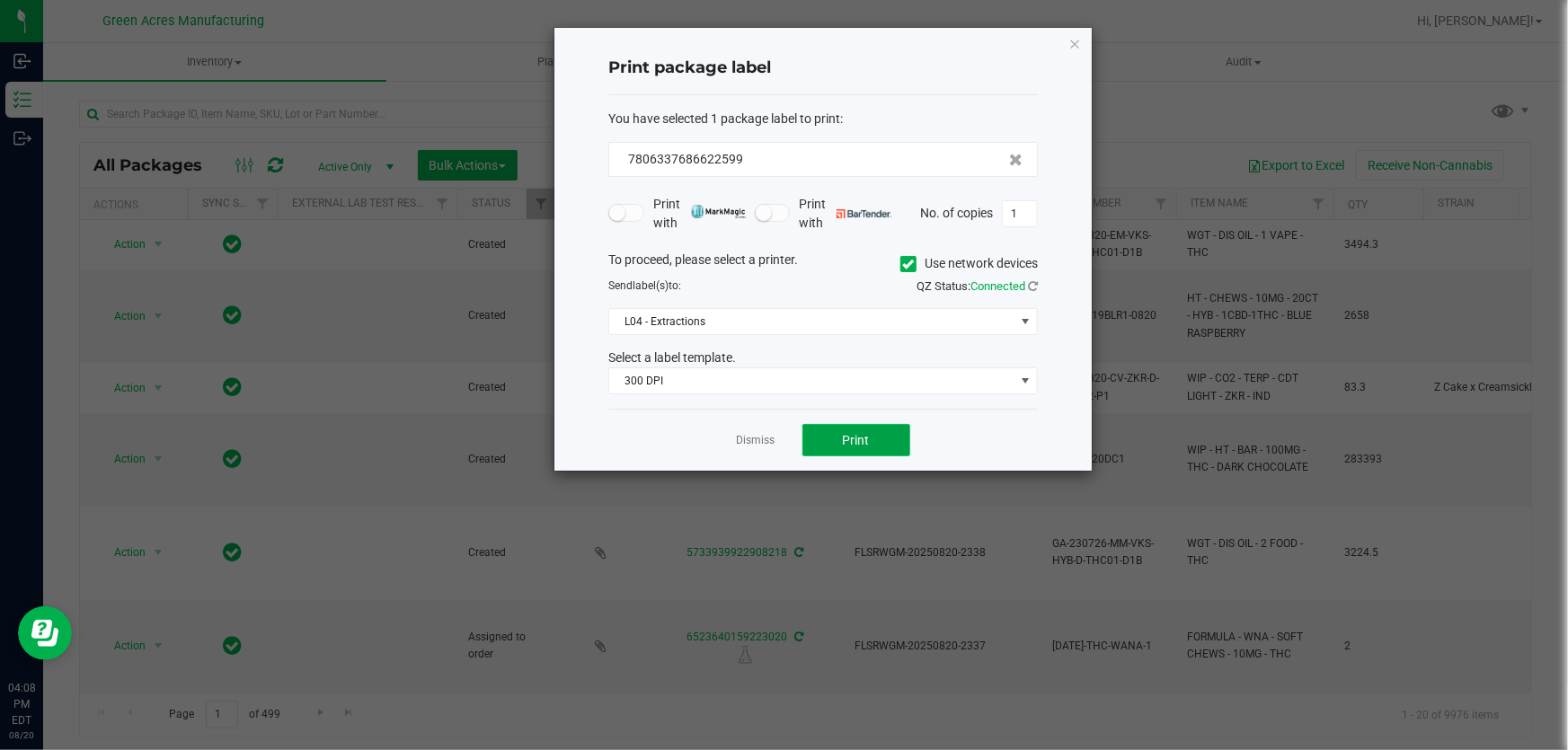
click at [857, 430] on button "Print" at bounding box center [856, 440] width 108 height 32
click at [857, 430] on div at bounding box center [824, 249] width 538 height 443
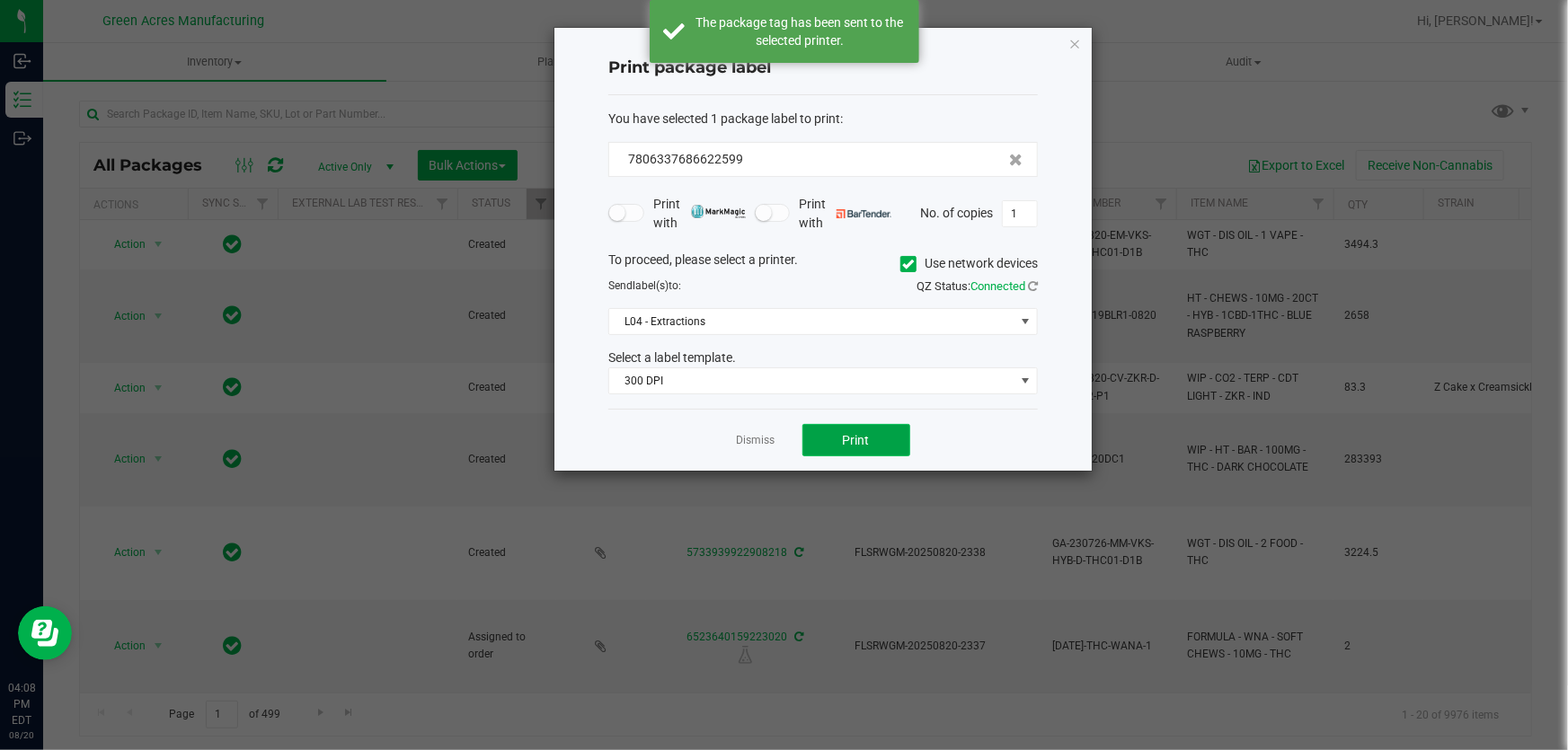
click at [852, 439] on span "Print" at bounding box center [856, 439] width 27 height 14
click at [852, 442] on span "Print" at bounding box center [856, 439] width 27 height 14
click at [755, 444] on link "Dismiss" at bounding box center [756, 440] width 39 height 15
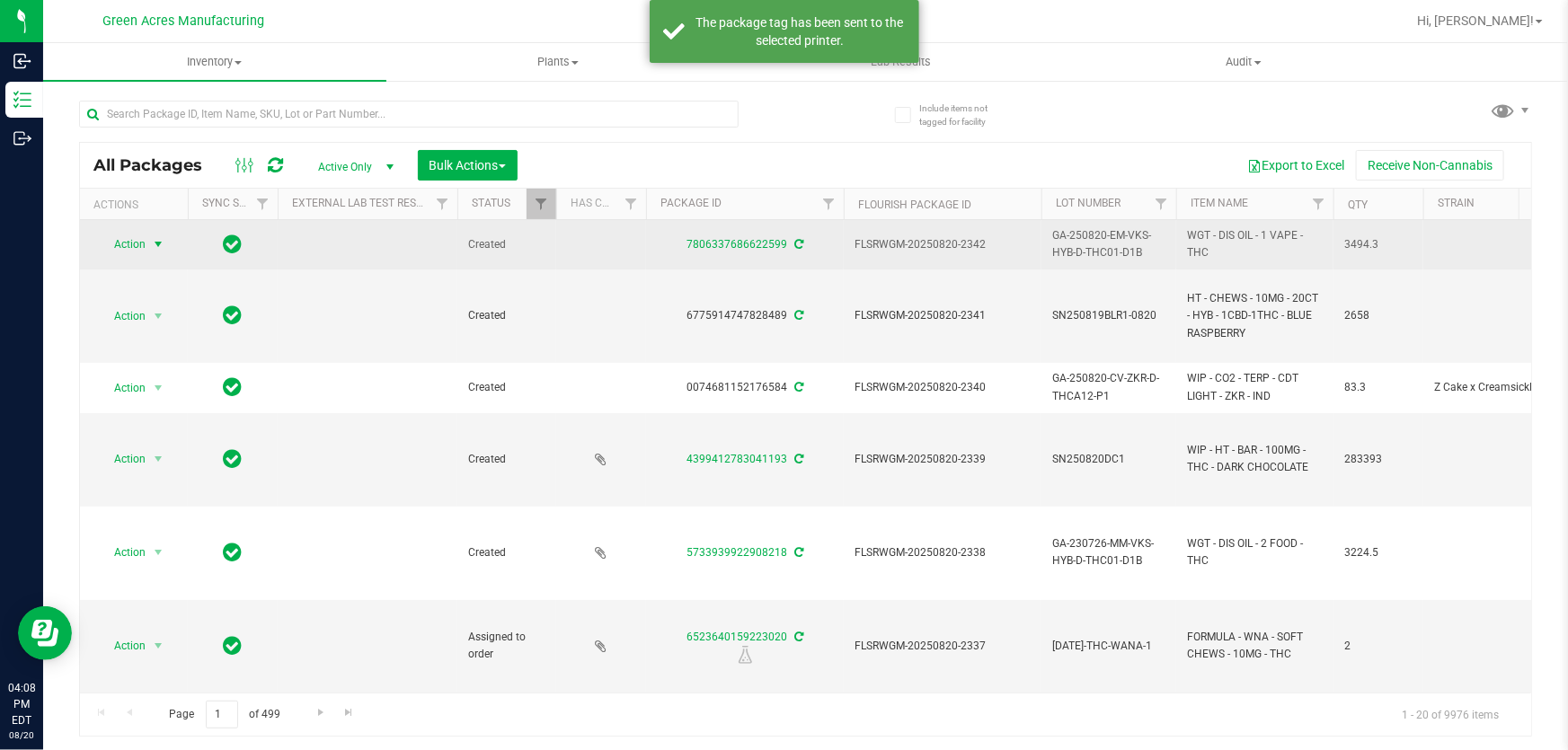
click at [1084, 249] on span "GA-250820-EM-VKS-HYB-D-THC01-D1B" at bounding box center [1109, 244] width 113 height 34
copy tr "GA-250820-EM-VKS-HYB-D-THC01-D1B"
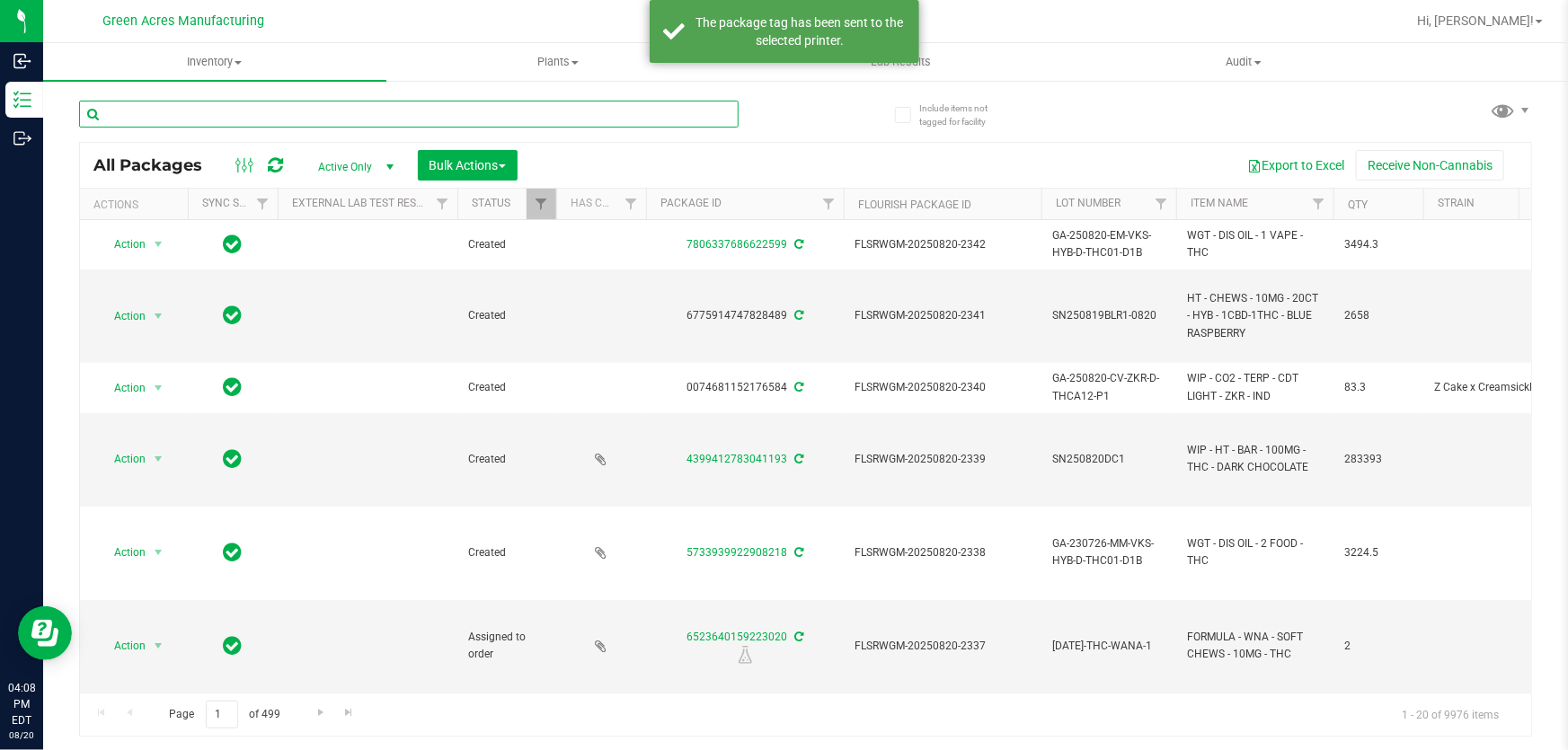
click at [599, 122] on input "text" at bounding box center [409, 114] width 660 height 27
paste input "GA-250820-EM-VKS-HYB-D-THC01-D1B"
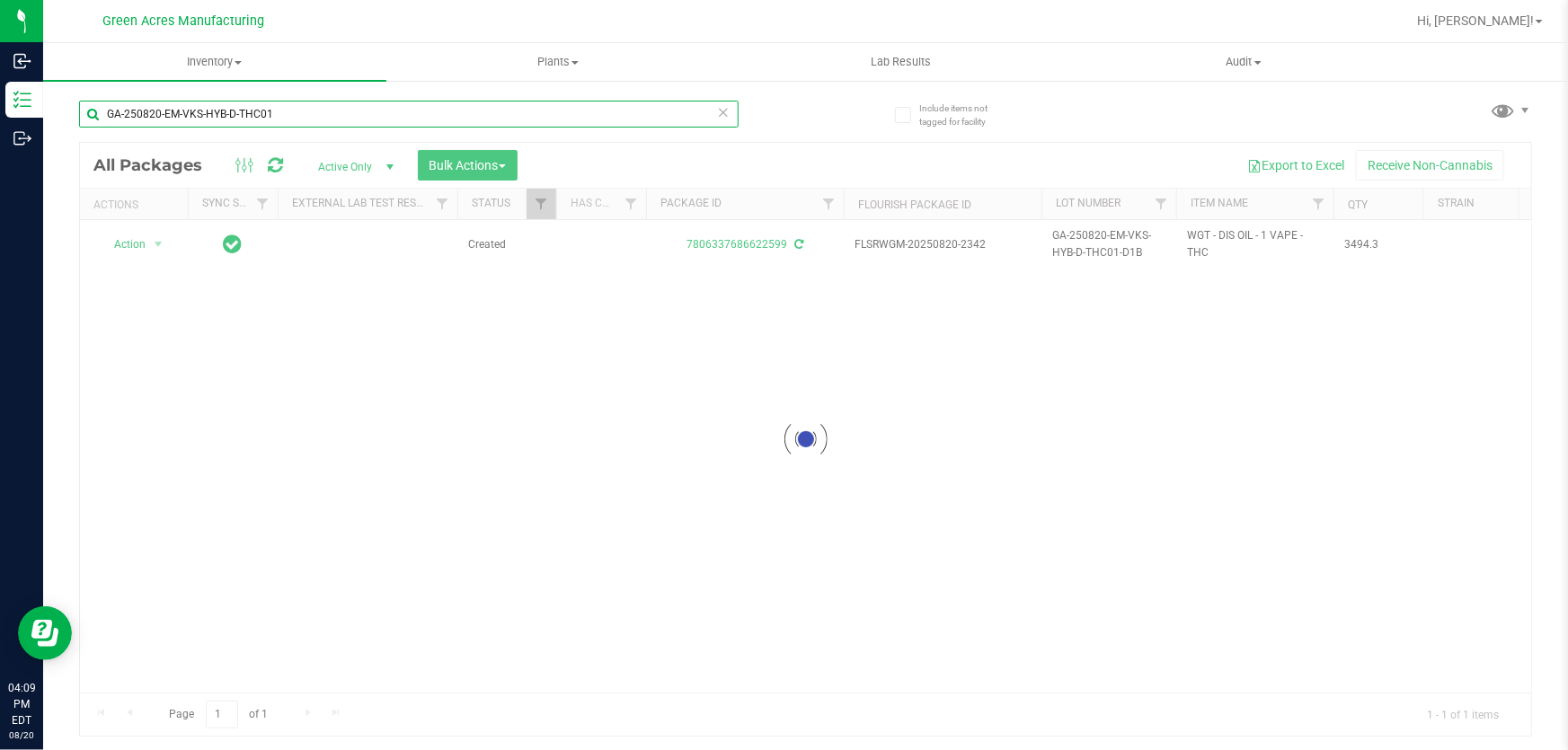
type input "GA-250820-EM-VKS-HYB-D-THC01"
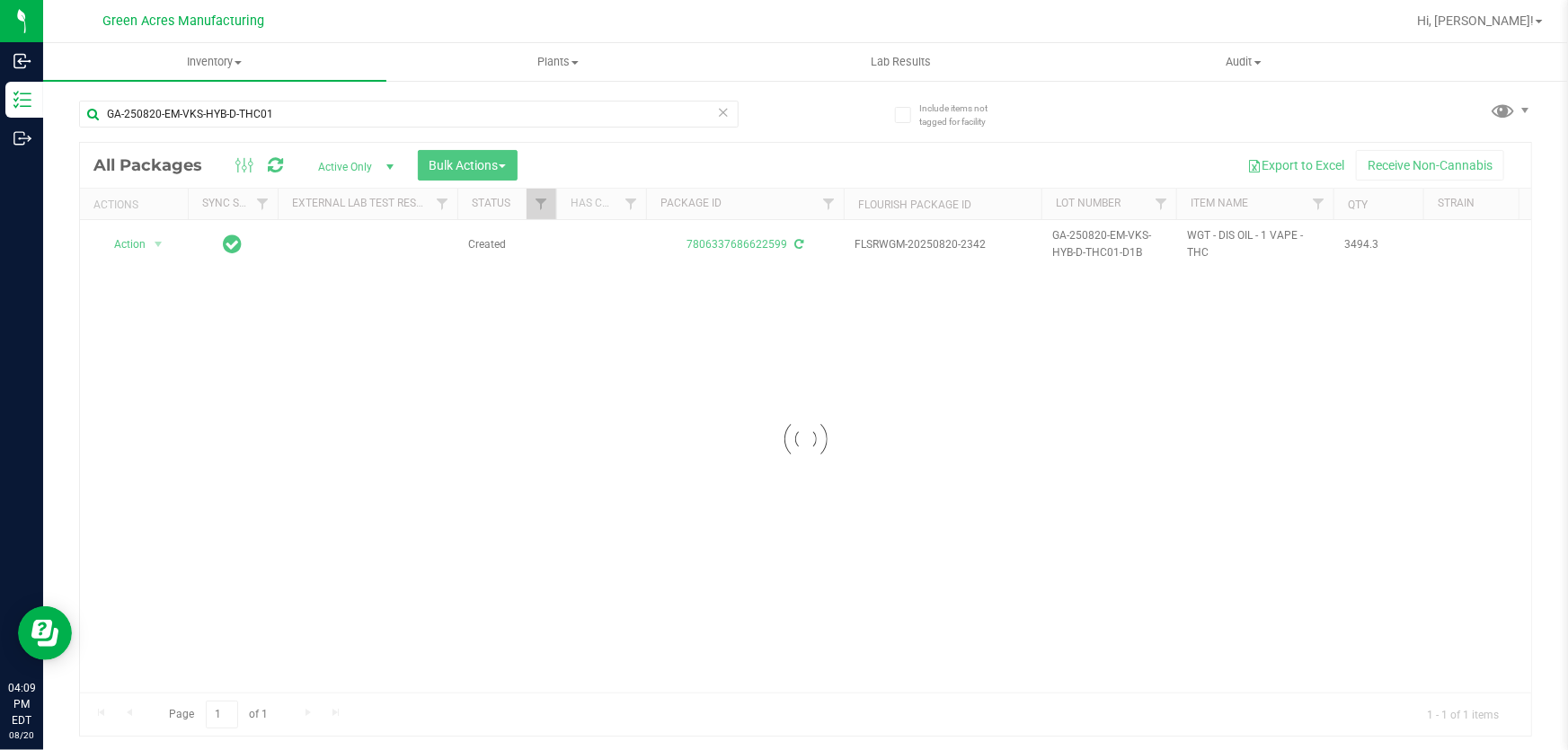
click at [799, 108] on div "GA-250820-EM-VKS-HYB-D-THC01" at bounding box center [442, 113] width 727 height 57
